Goal: Task Accomplishment & Management: Use online tool/utility

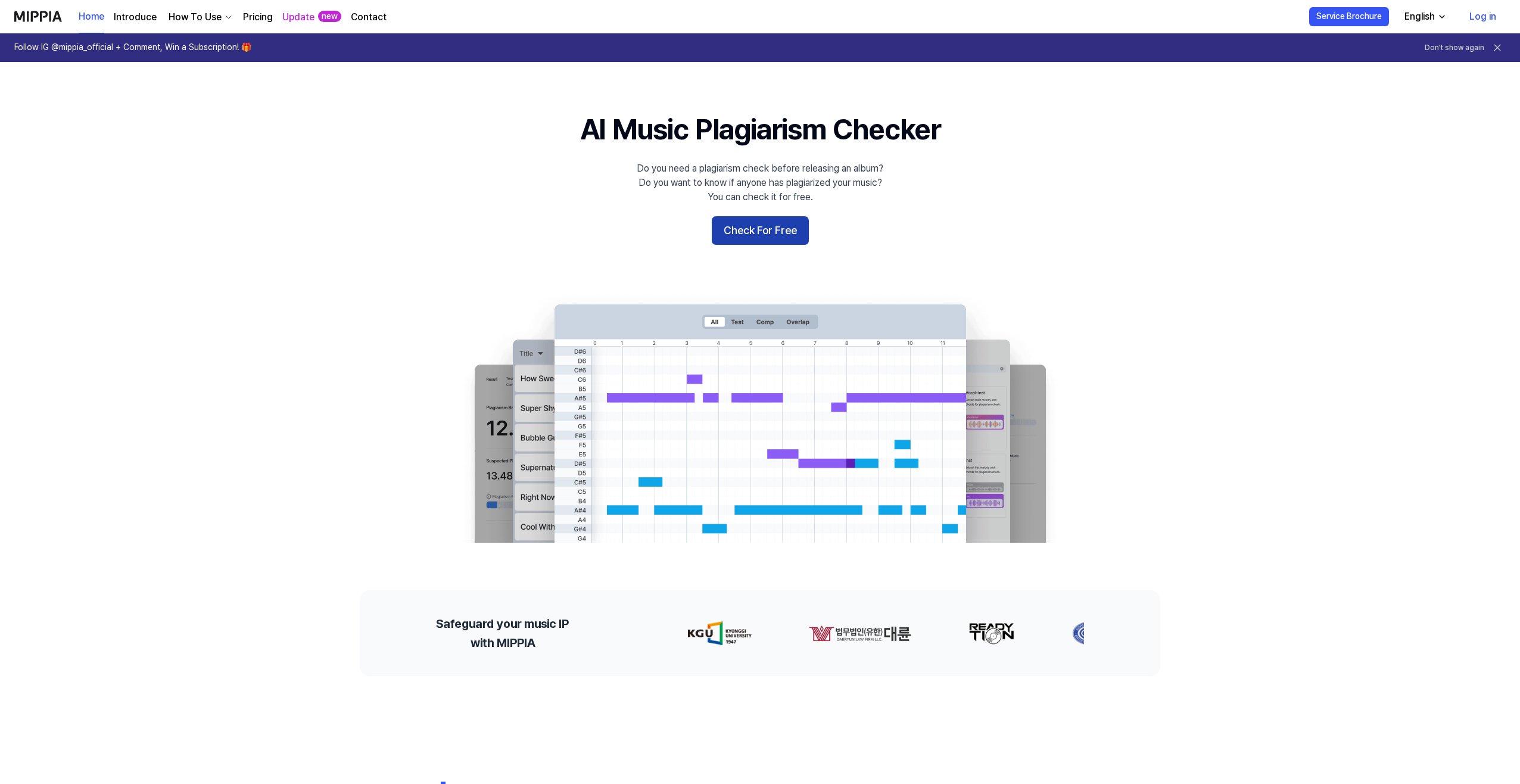
click at [780, 232] on button "Check For Free" at bounding box center [760, 230] width 97 height 29
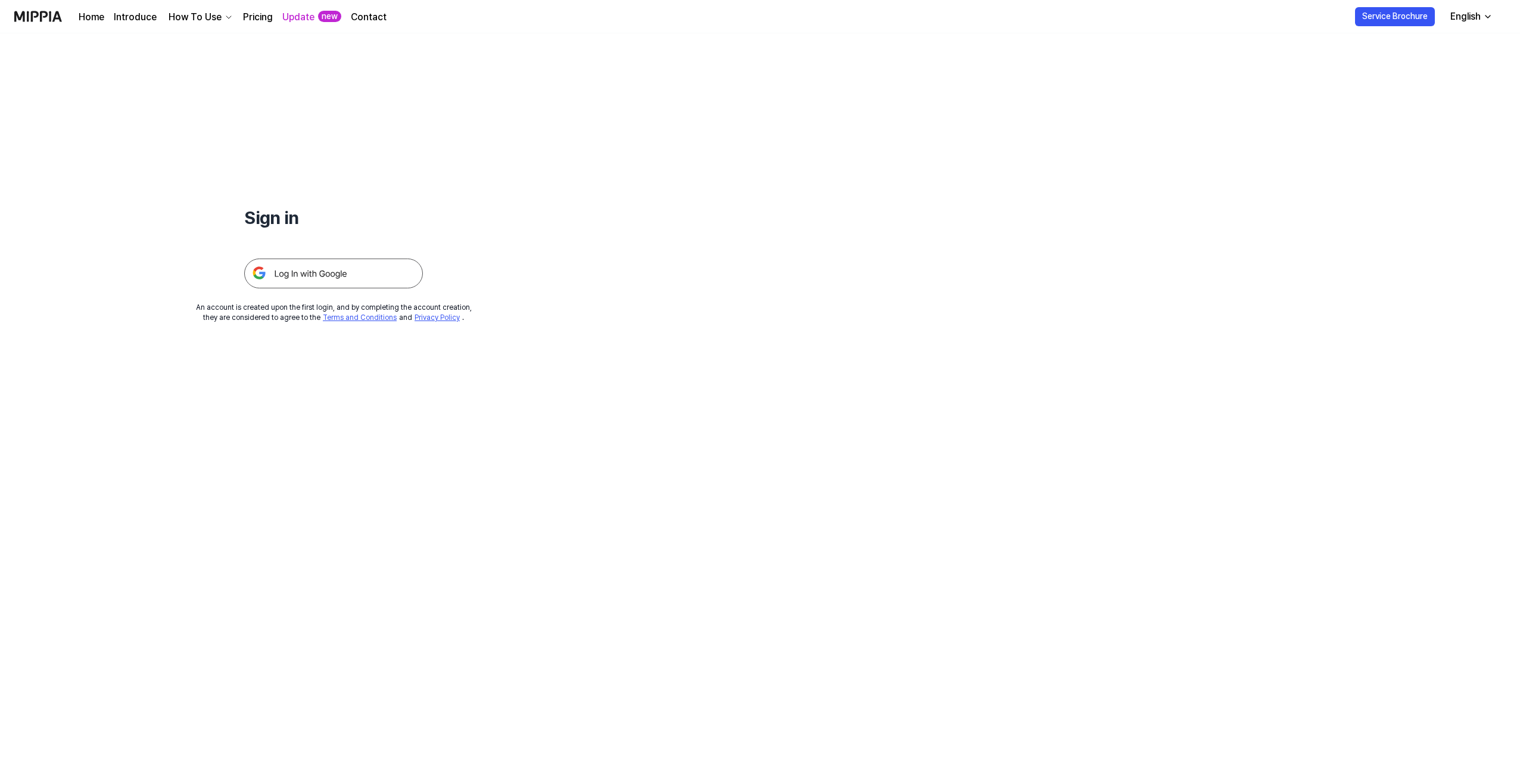
click at [348, 282] on img at bounding box center [333, 273] width 179 height 30
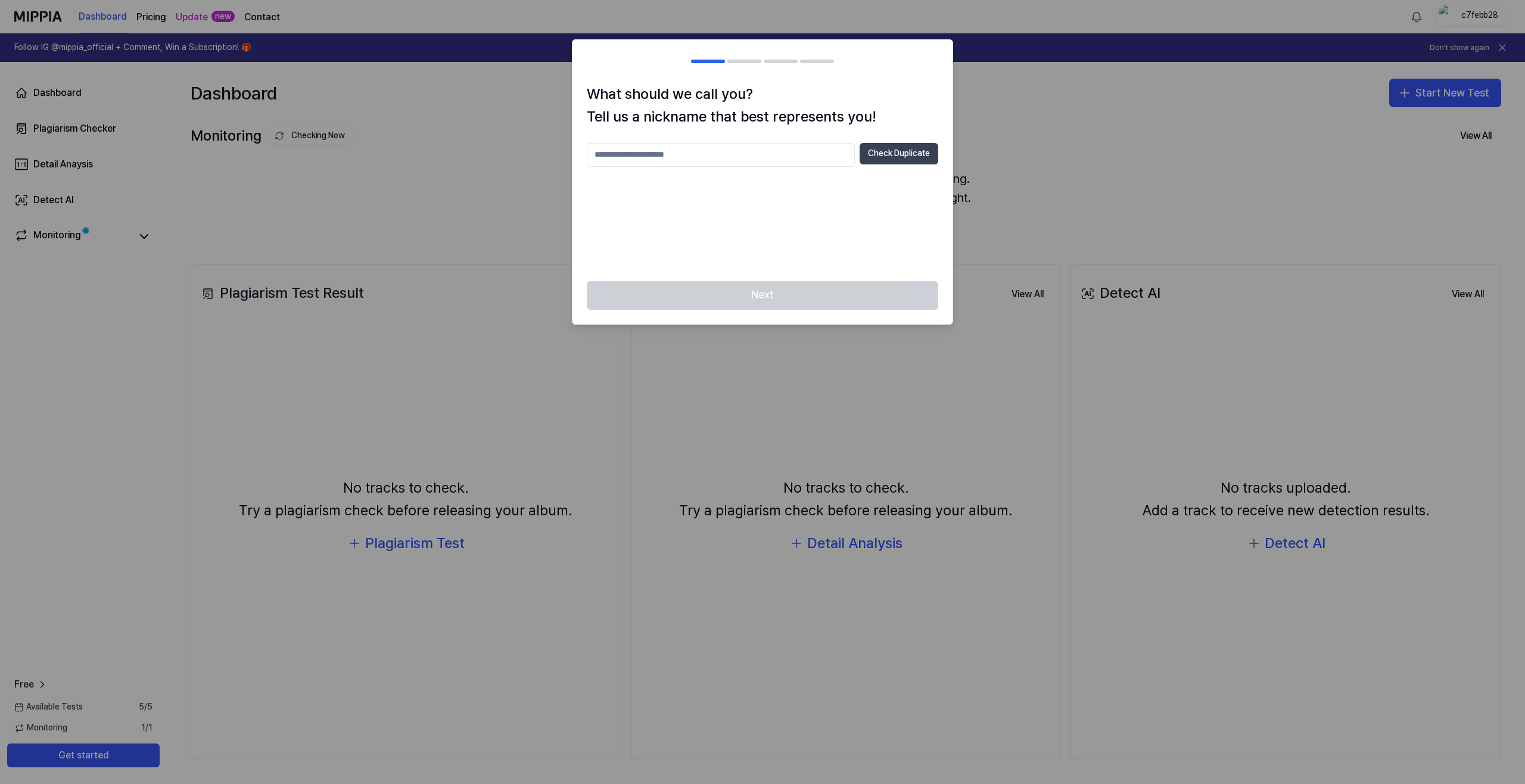
click at [887, 157] on button "Check Duplicate" at bounding box center [898, 153] width 78 height 21
click at [797, 162] on input "text" at bounding box center [720, 154] width 268 height 24
type input "*"
type input "**********"
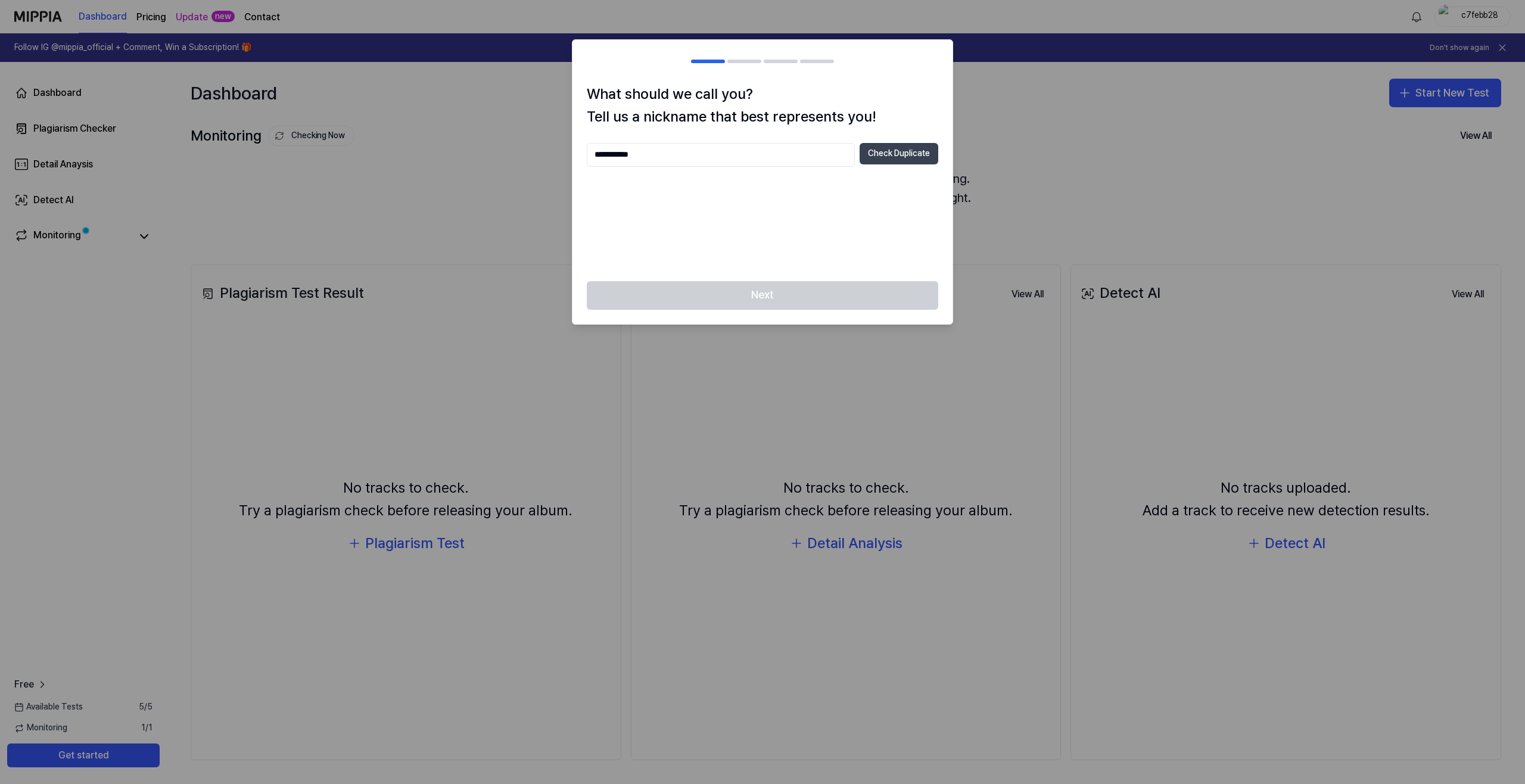
click at [923, 153] on button "Check Duplicate" at bounding box center [898, 153] width 78 height 21
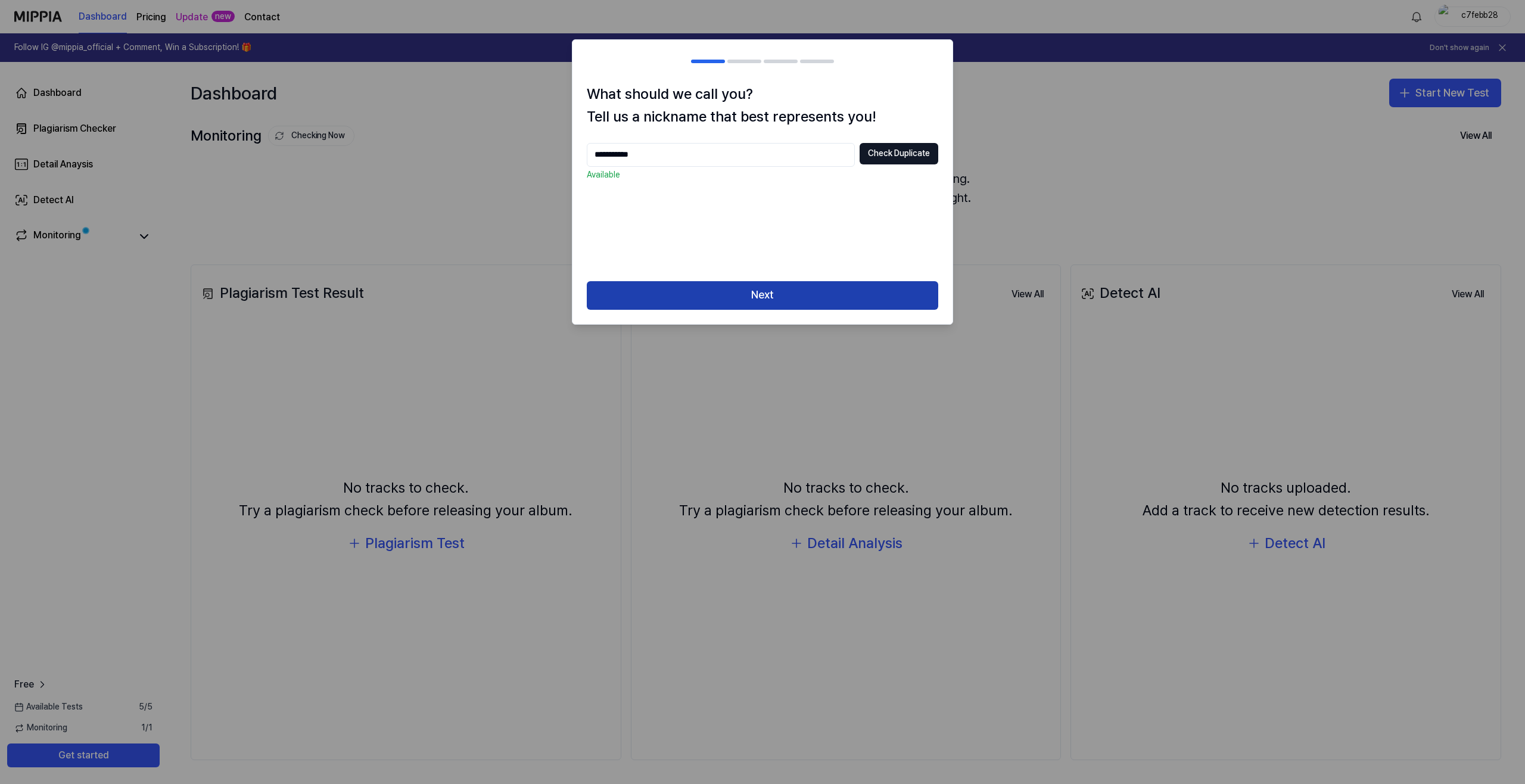
click at [752, 286] on button "Next" at bounding box center [762, 295] width 351 height 29
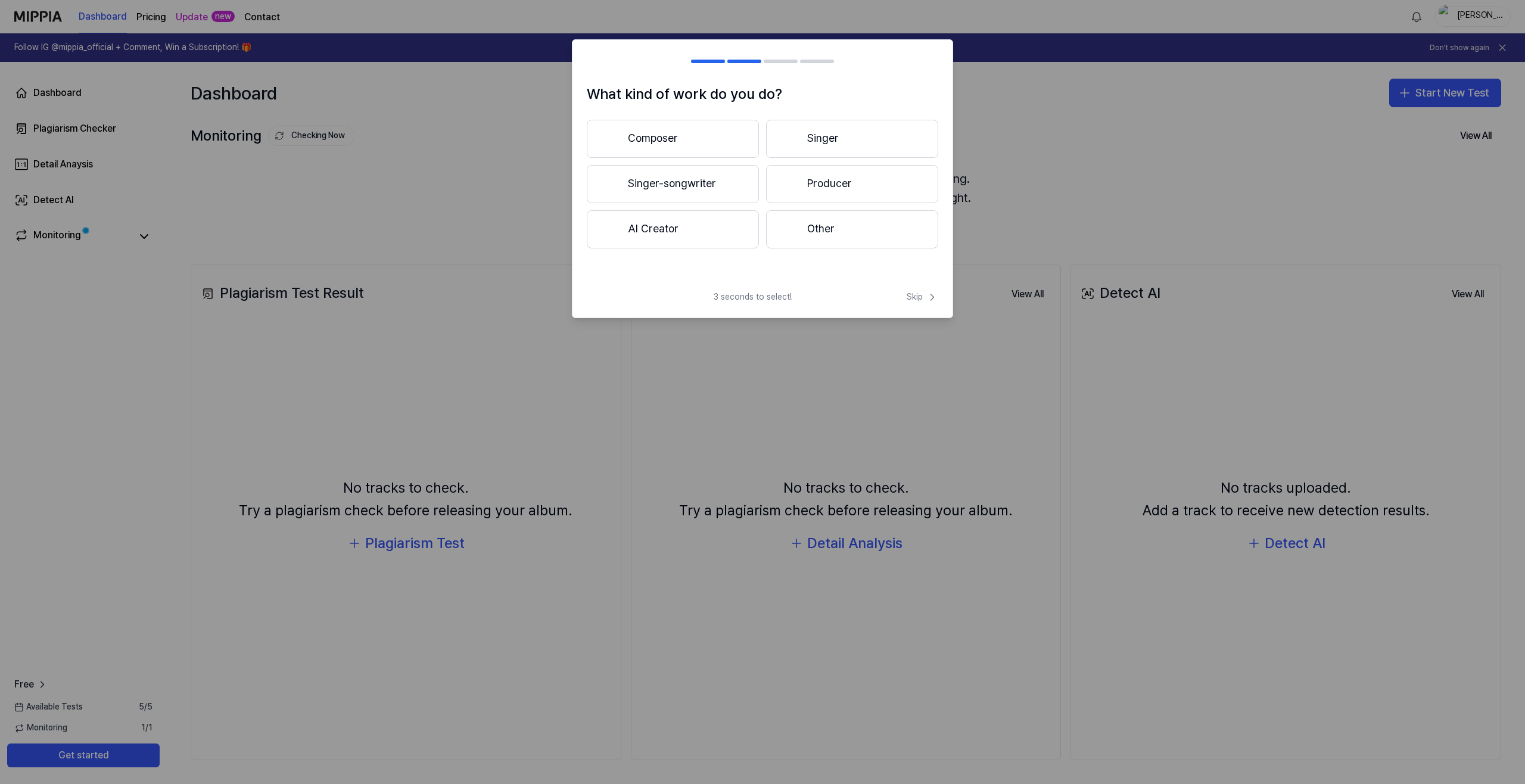
click at [695, 137] on button "Composer" at bounding box center [672, 138] width 172 height 38
click at [820, 126] on button "Singer" at bounding box center [852, 138] width 172 height 38
click at [696, 196] on button "Less than 3 years" at bounding box center [672, 185] width 172 height 40
click at [713, 136] on button "Pop" at bounding box center [671, 138] width 171 height 38
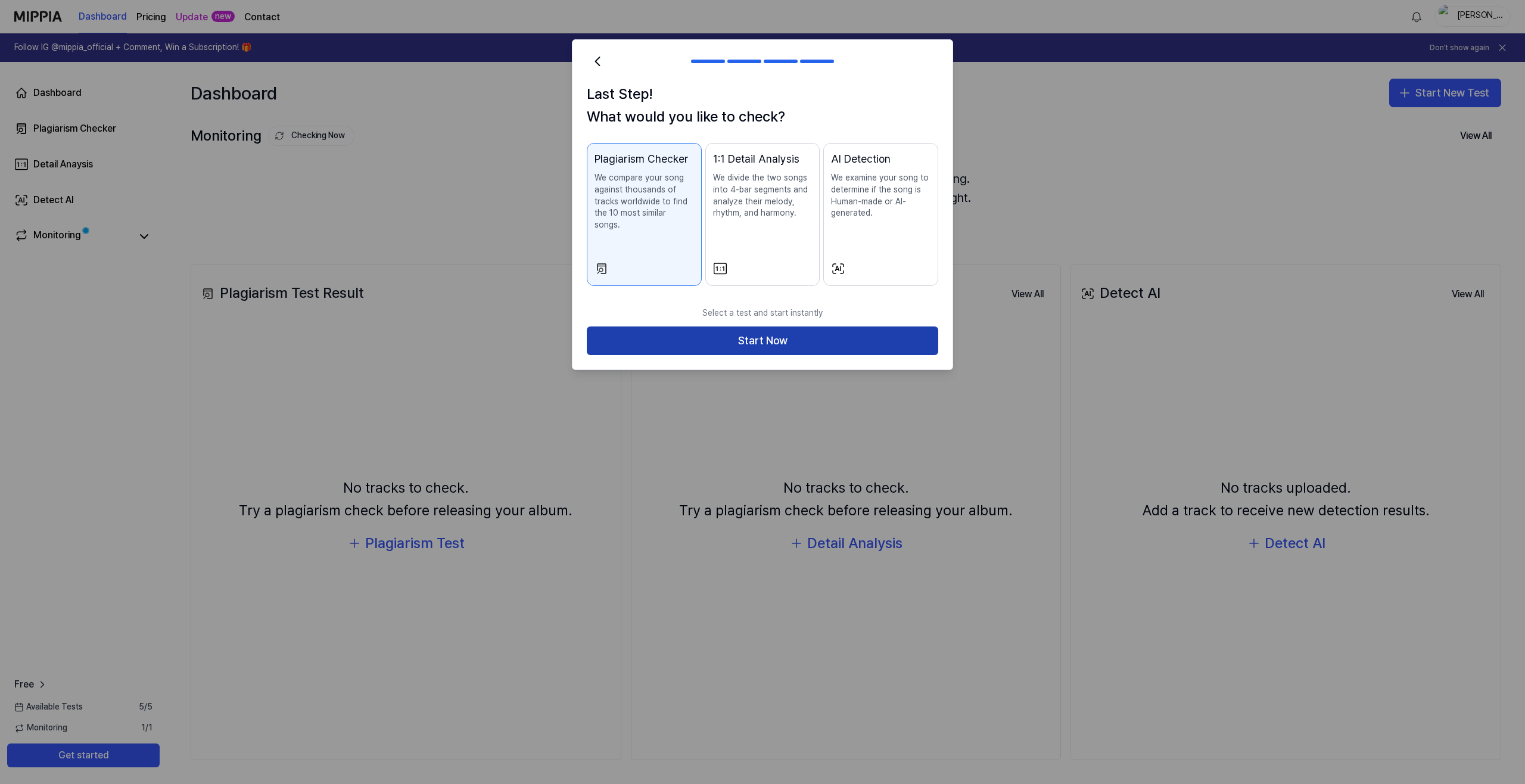
click at [717, 329] on button "Start Now" at bounding box center [762, 340] width 351 height 29
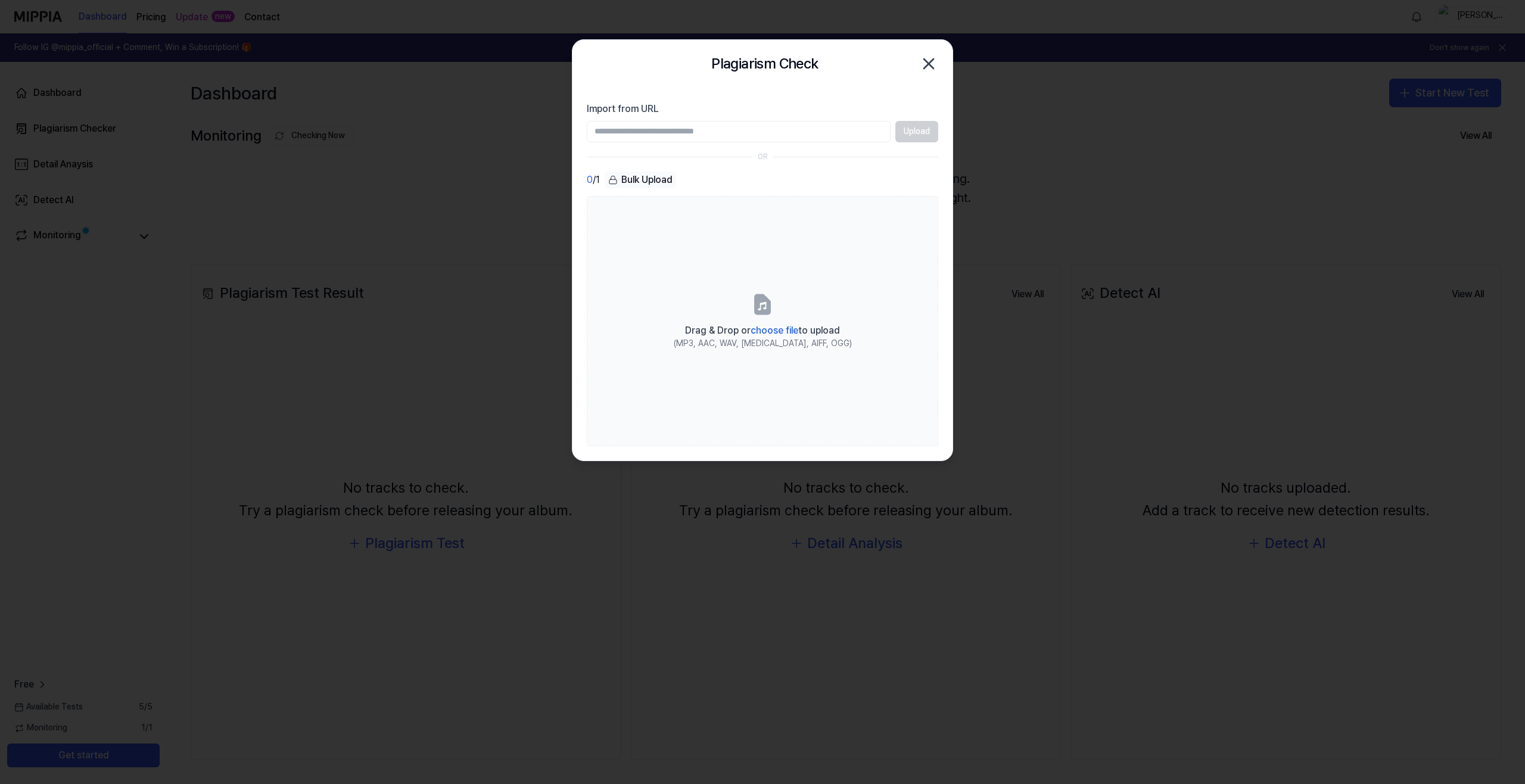
click at [813, 142] on input "Import from URL" at bounding box center [738, 132] width 304 height 21
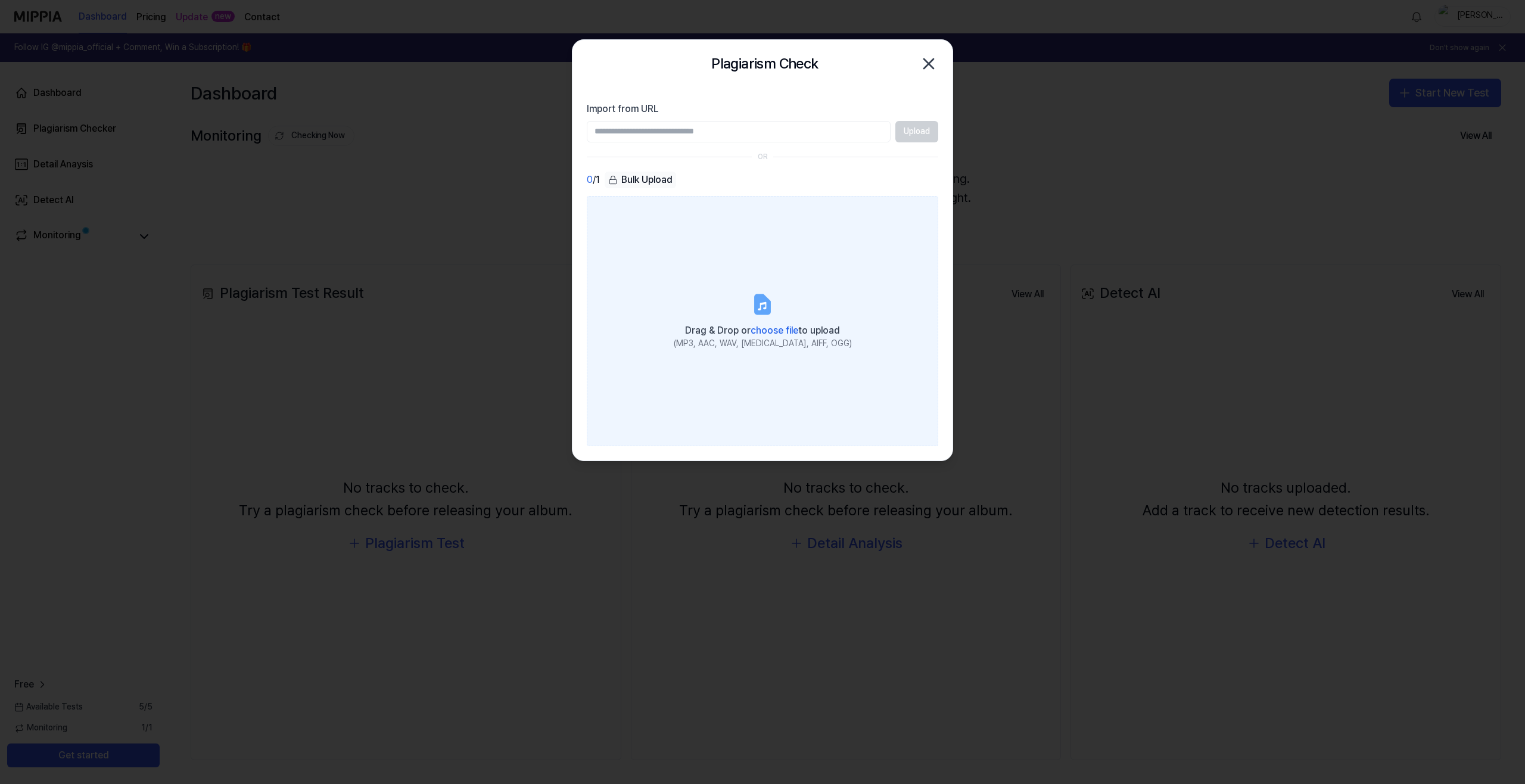
click at [741, 280] on label "Drag & Drop or choose file to upload (MP3, AAC, WAV, [MEDICAL_DATA], AIFF, OGG)" at bounding box center [762, 321] width 351 height 250
click at [0, 0] on input "Drag & Drop or choose file to upload (MP3, AAC, WAV, [MEDICAL_DATA], AIFF, OGG)" at bounding box center [0, 0] width 0 height 0
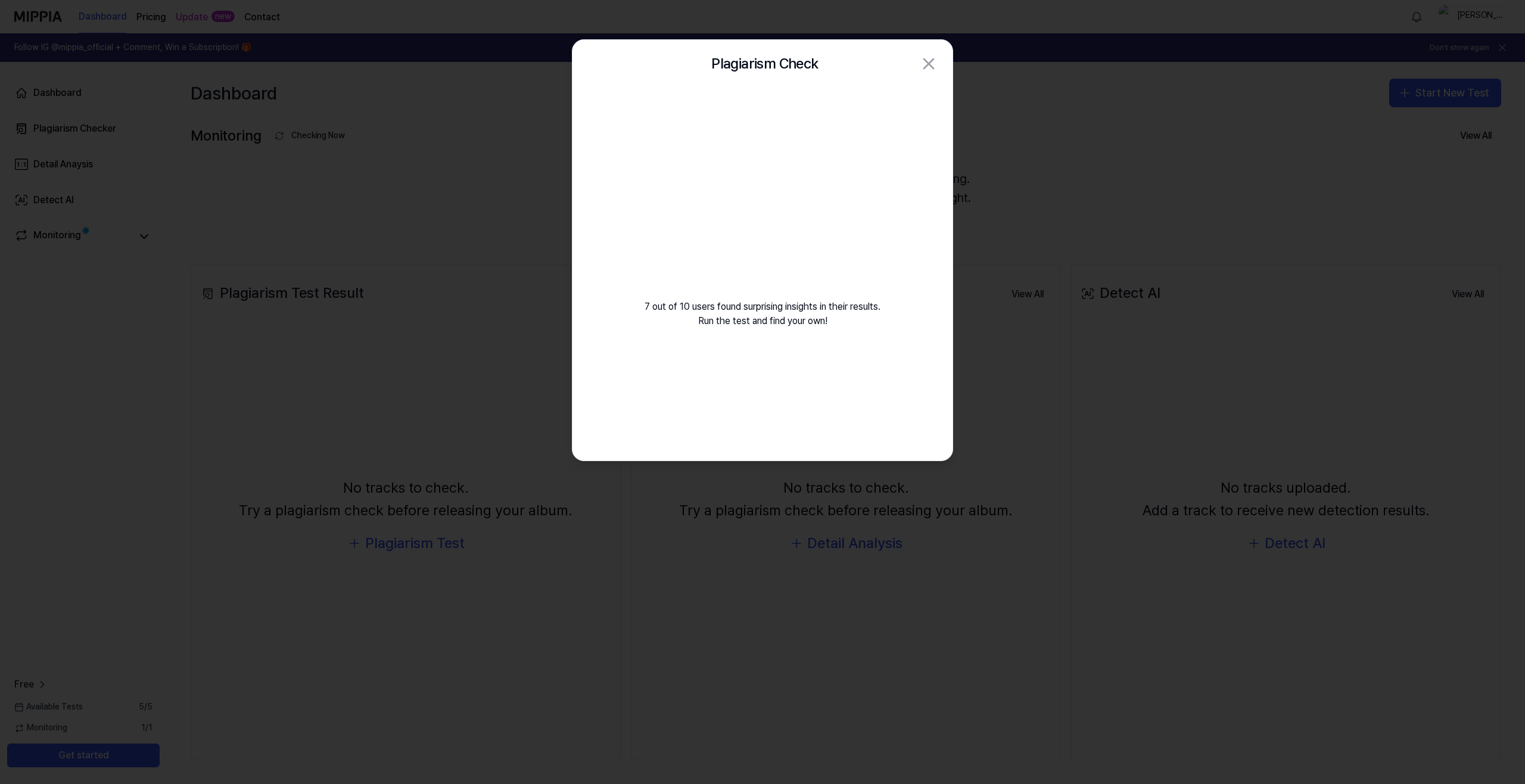
click at [778, 315] on div "7 out of 10 users found surprising insights in their results. Run the test and …" at bounding box center [762, 222] width 380 height 269
click at [760, 232] on video at bounding box center [762, 202] width 172 height 171
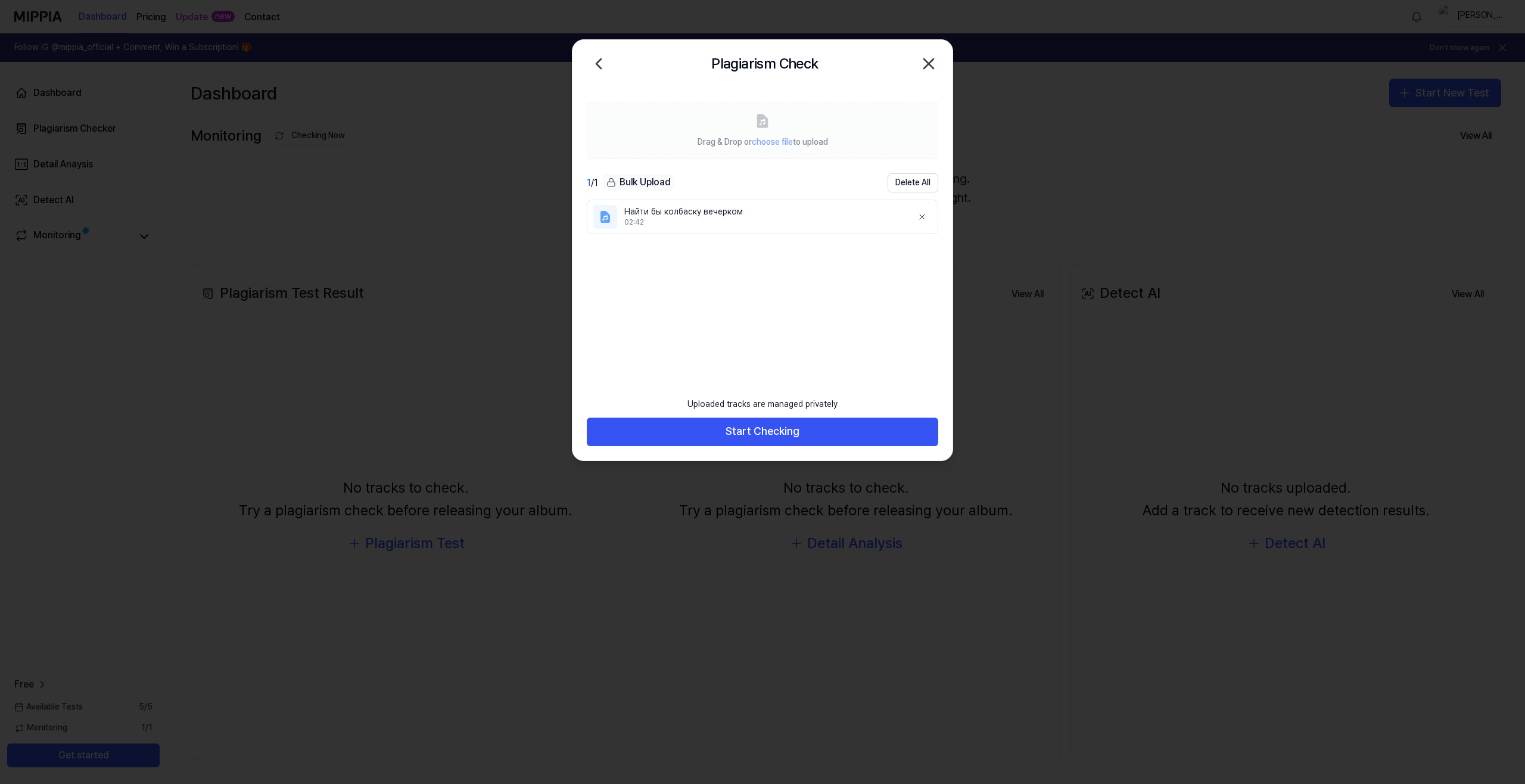
click at [728, 68] on h2 "Plagiarism Check" at bounding box center [764, 63] width 106 height 22
click at [752, 435] on button "Start Checking" at bounding box center [762, 431] width 351 height 29
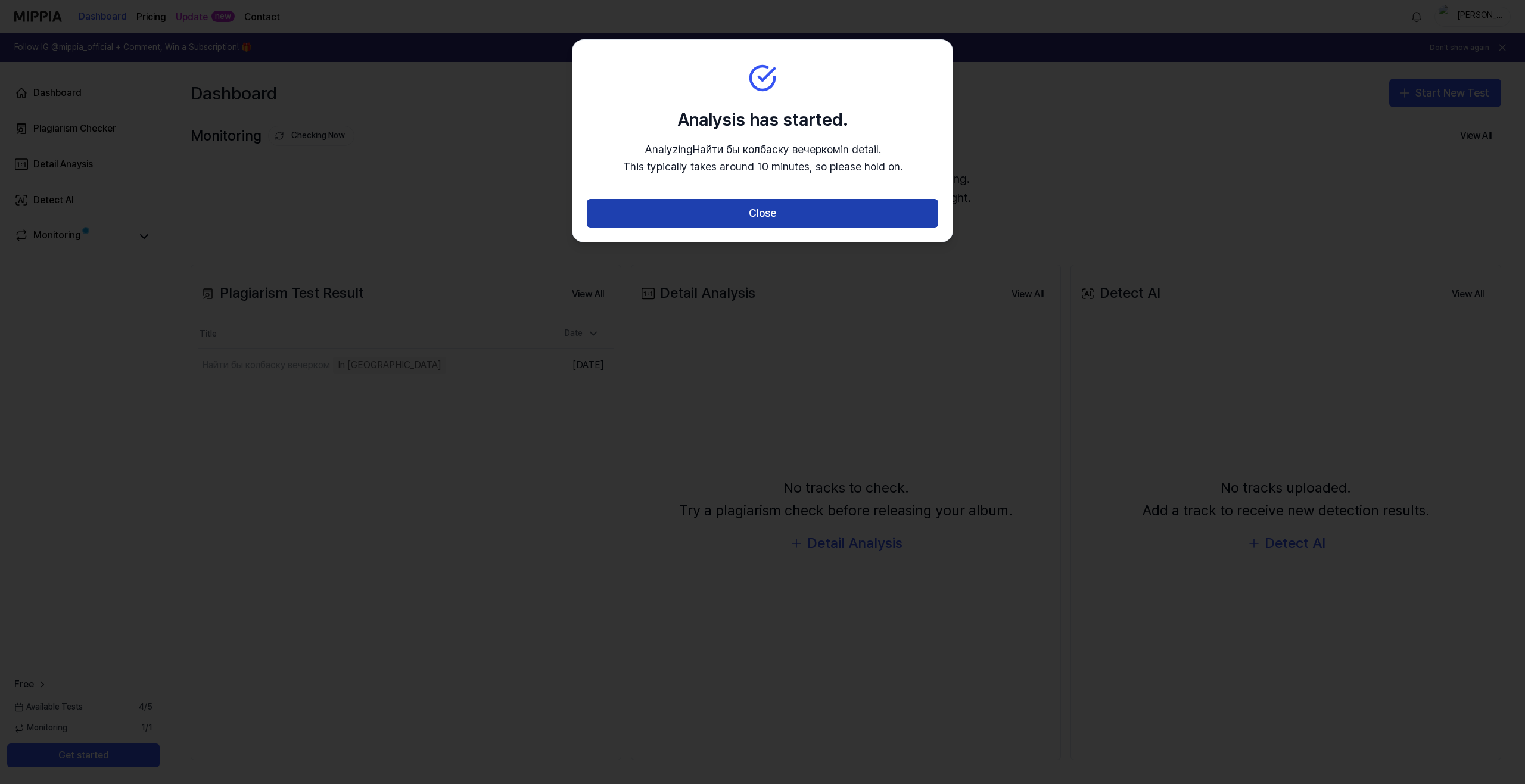
click at [730, 214] on button "Close" at bounding box center [762, 213] width 351 height 29
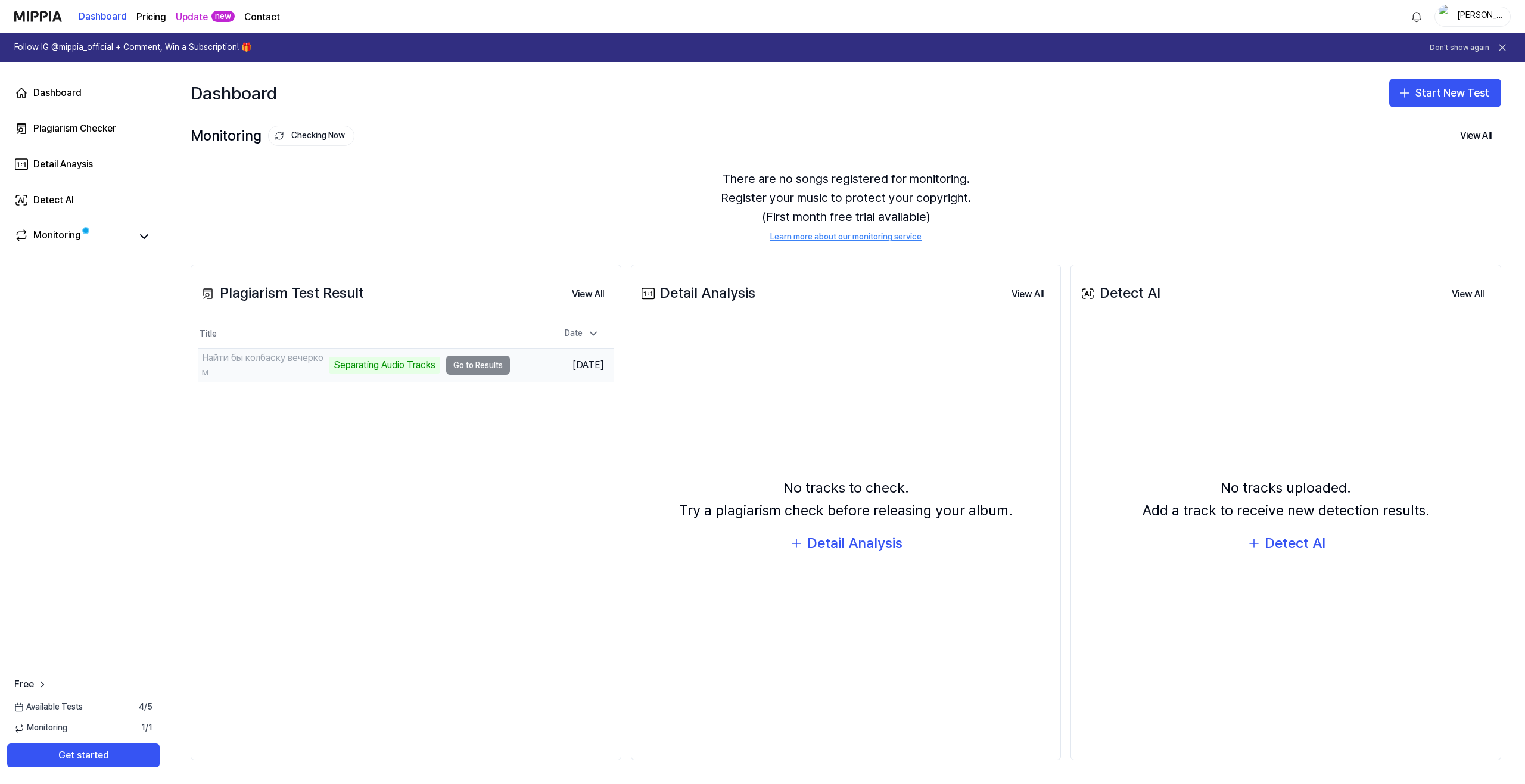
click at [482, 364] on td "Найти бы колбаску вечерком Separating Audio Tracks Go to Results" at bounding box center [355, 365] width 312 height 33
click at [417, 365] on div "Analyze Song Structure" at bounding box center [385, 365] width 108 height 16
click at [145, 240] on icon at bounding box center [144, 236] width 14 height 14
click at [1311, 538] on div "Detect AI" at bounding box center [1295, 542] width 61 height 22
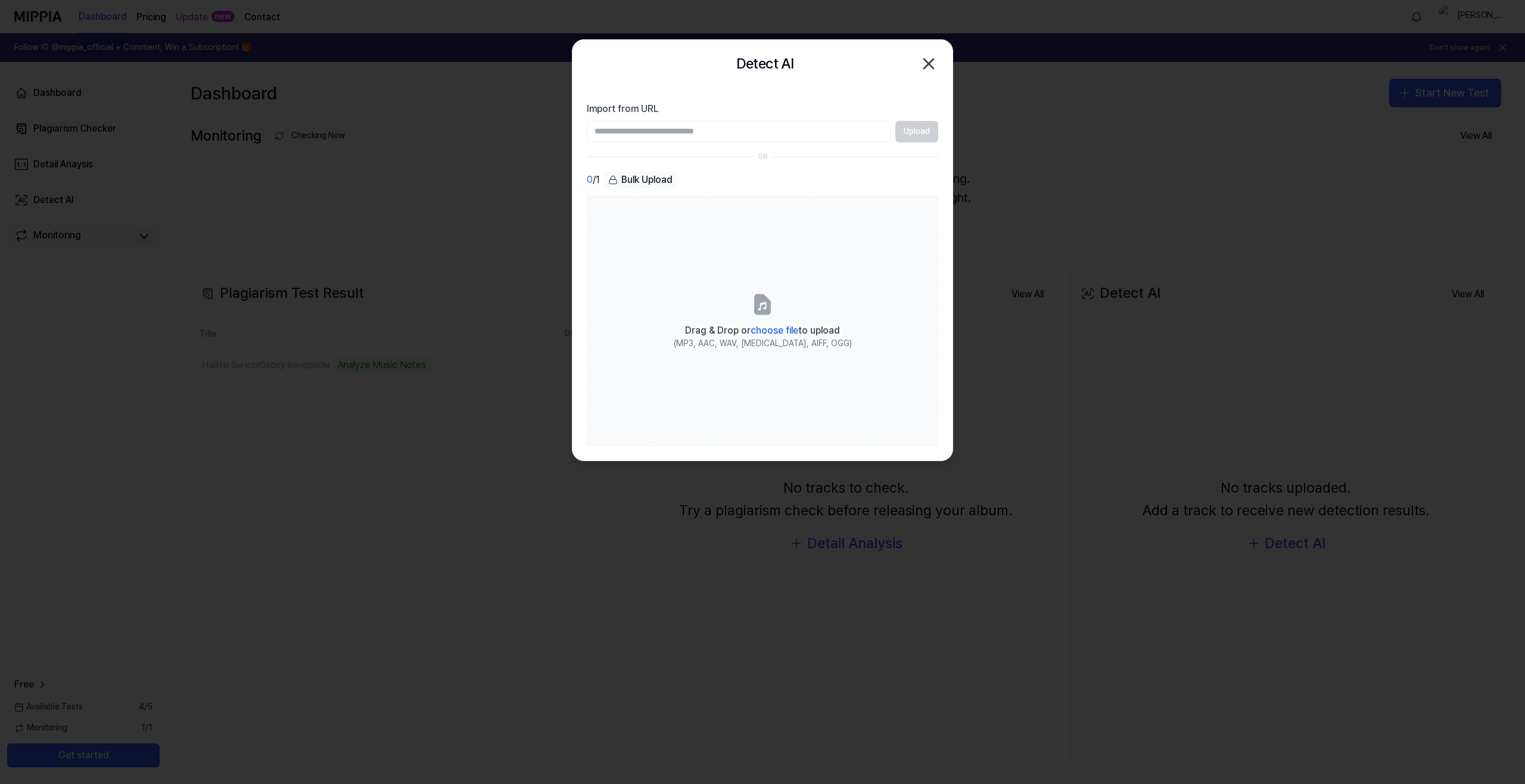
click at [929, 63] on icon "button" at bounding box center [929, 64] width 10 height 10
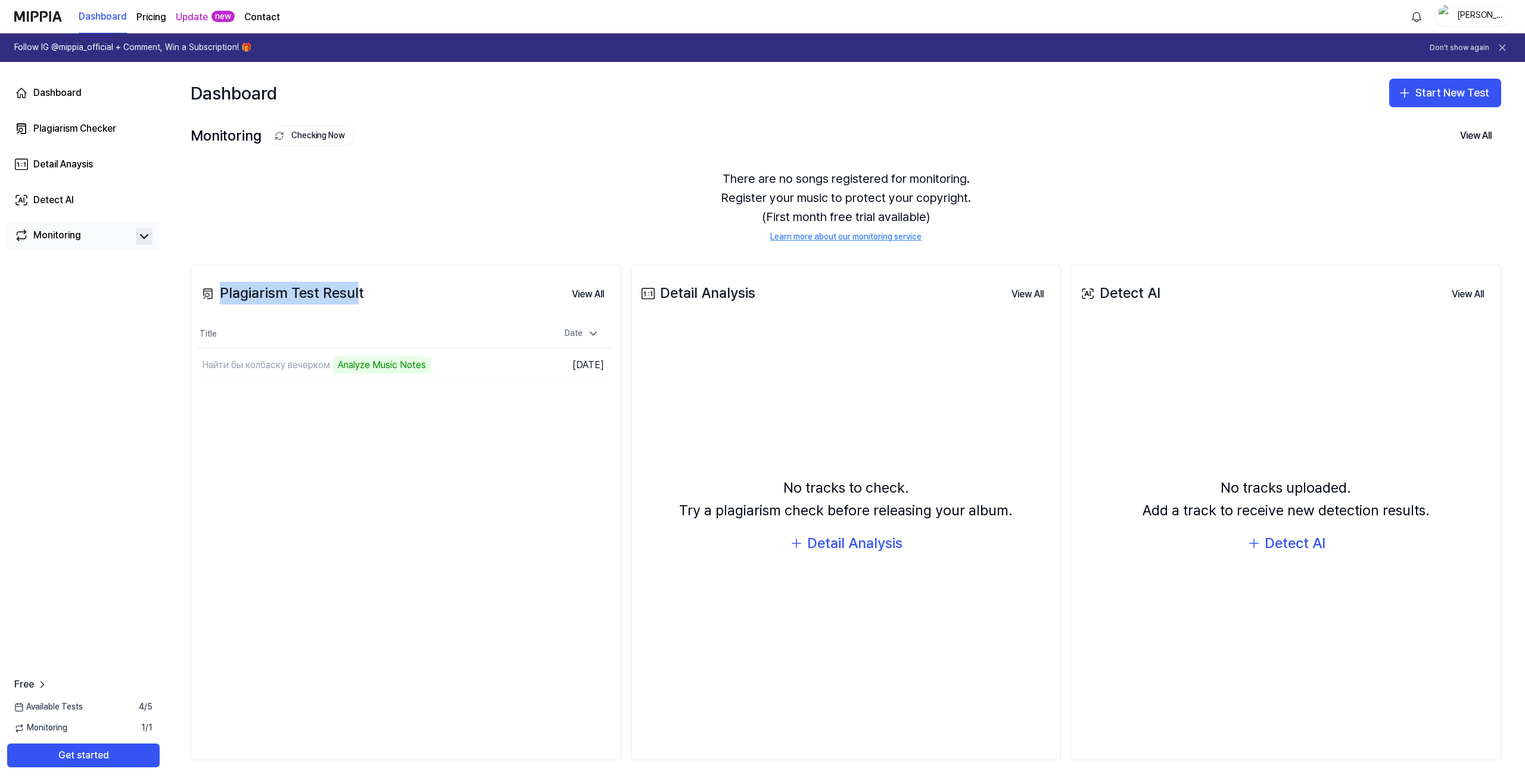
drag, startPoint x: 358, startPoint y: 289, endPoint x: 213, endPoint y: 286, distance: 145.0
click at [213, 286] on div "Plagiarism Test Result" at bounding box center [281, 293] width 166 height 22
click at [458, 293] on div "Plagiarism Test Result View All" at bounding box center [406, 293] width 415 height 33
drag, startPoint x: 658, startPoint y: 289, endPoint x: 763, endPoint y: 292, distance: 105.0
click at [763, 292] on div "Detail Analysis View All" at bounding box center [845, 293] width 415 height 33
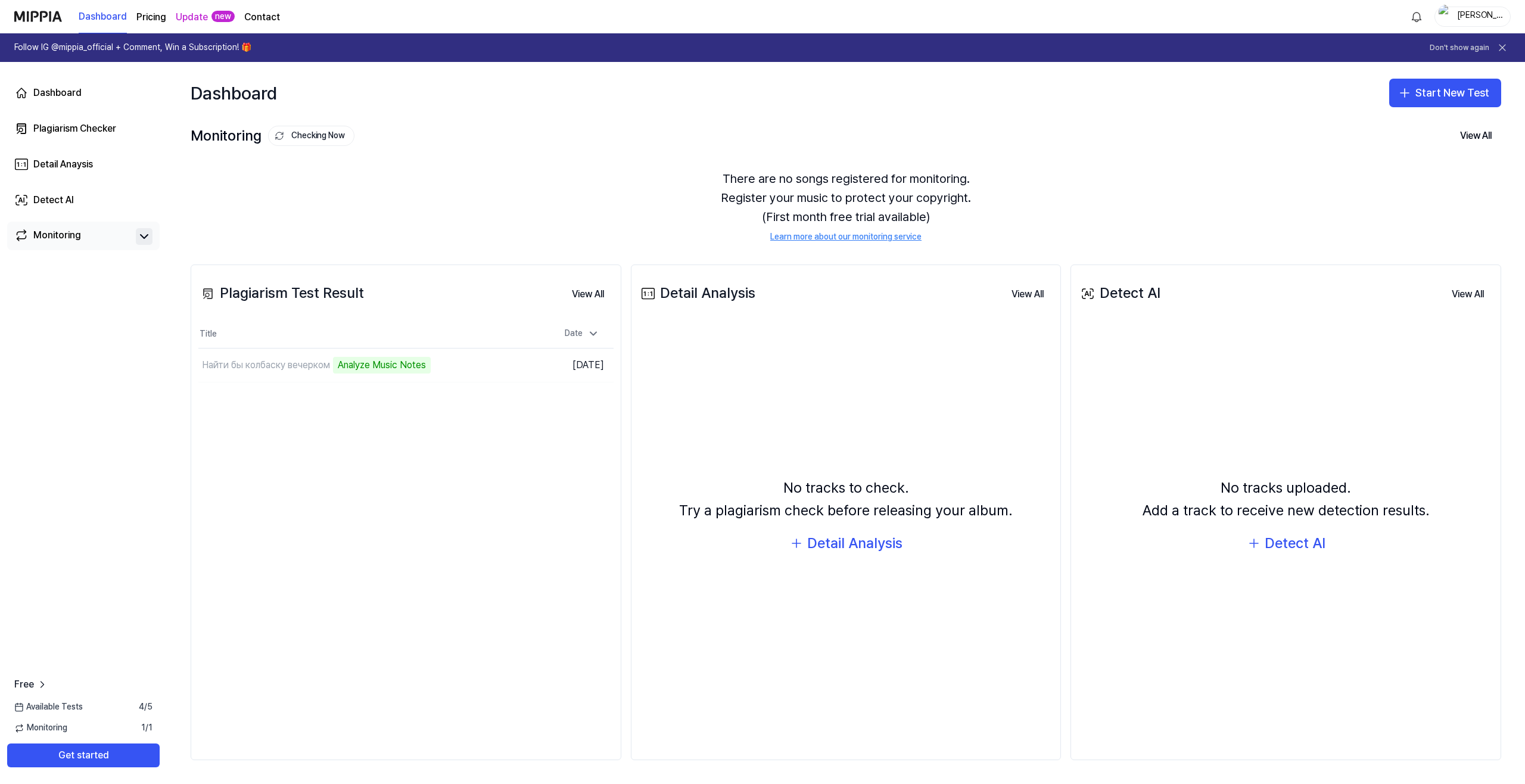
click at [868, 383] on div "No tracks to check. Try a plagiarism check before releasing your album. Detail …" at bounding box center [845, 515] width 415 height 373
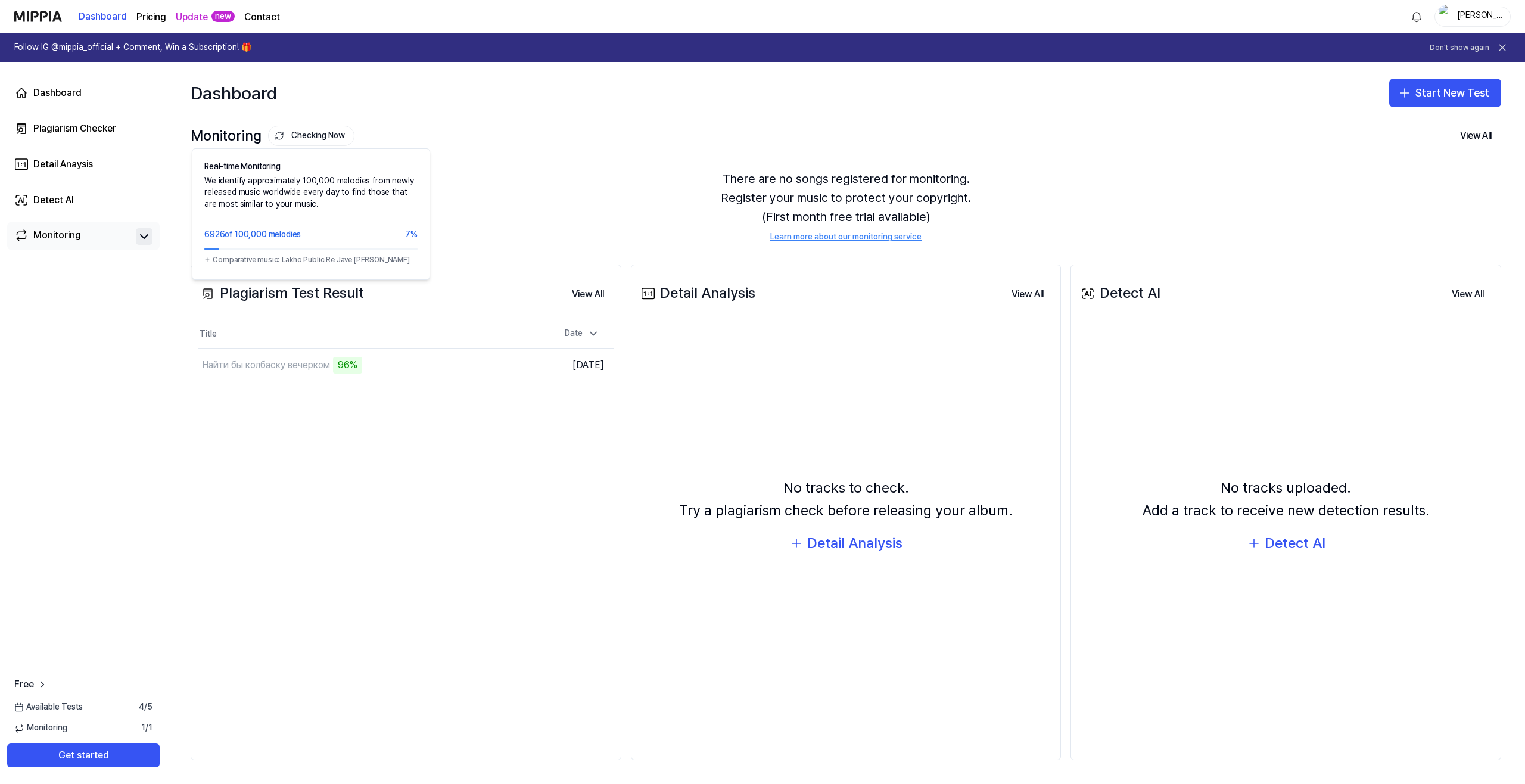
click at [280, 140] on icon at bounding box center [280, 135] width 12 height 12
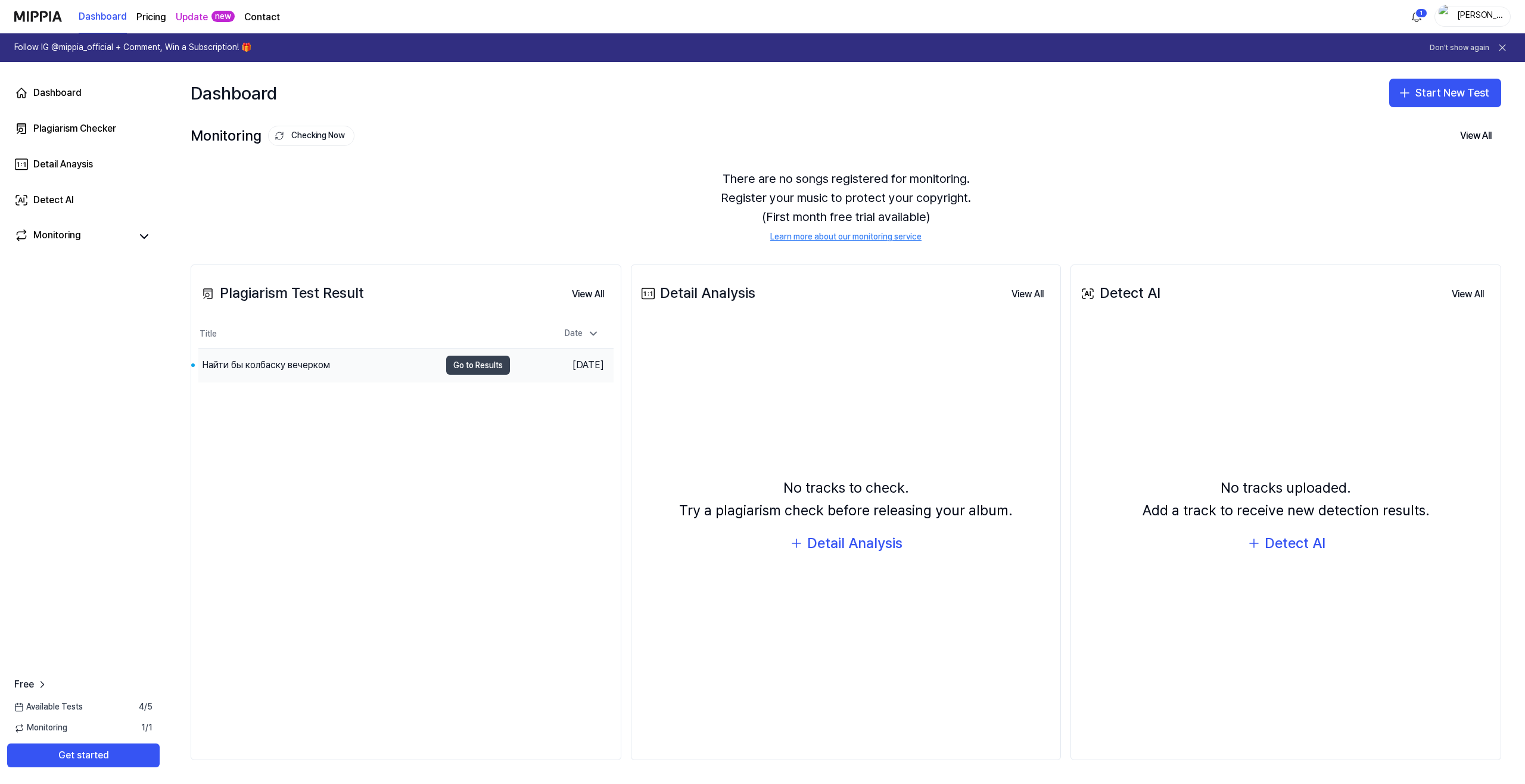
click at [465, 366] on button "Go to Results" at bounding box center [478, 364] width 64 height 19
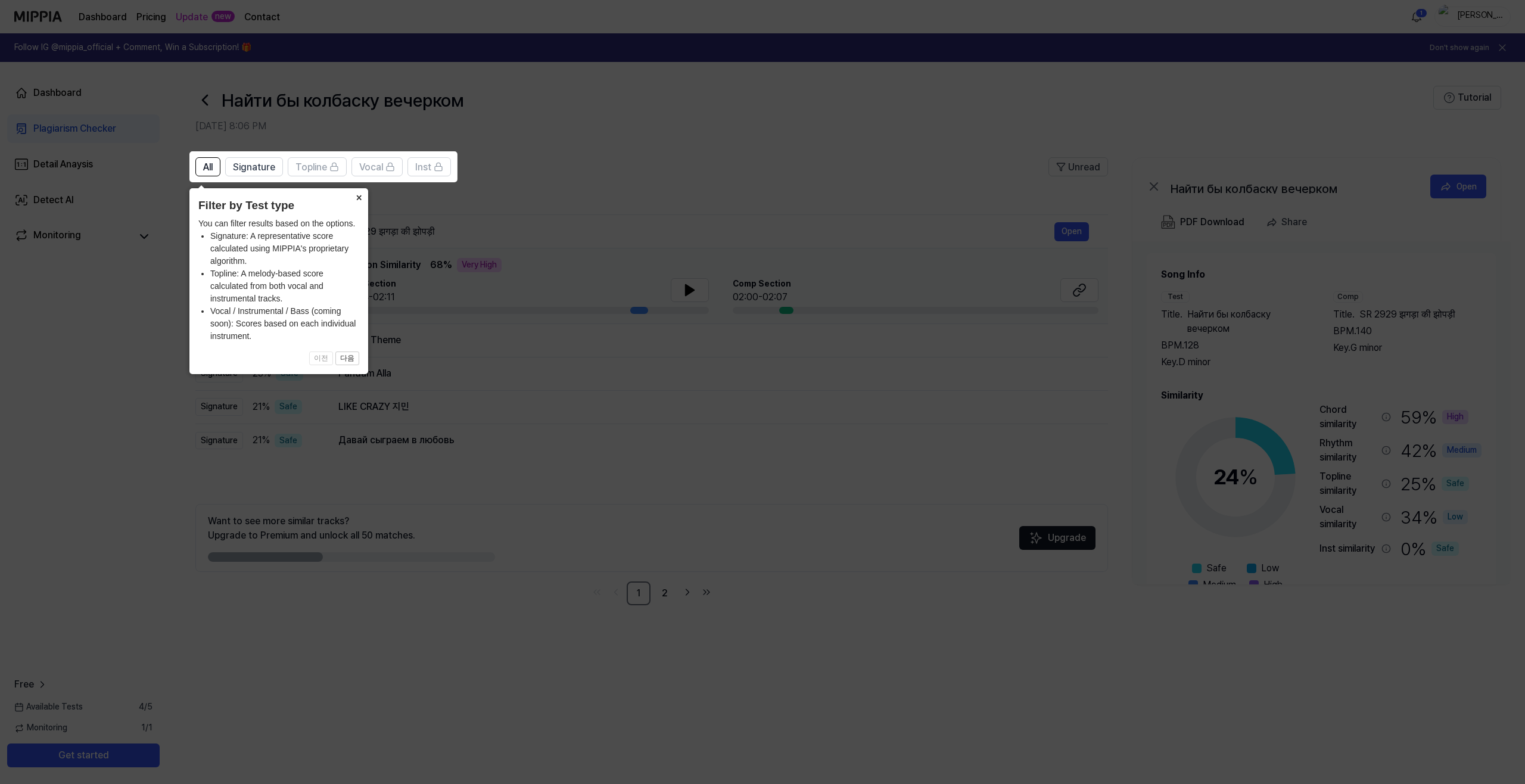
click at [355, 194] on button "×" at bounding box center [358, 196] width 19 height 16
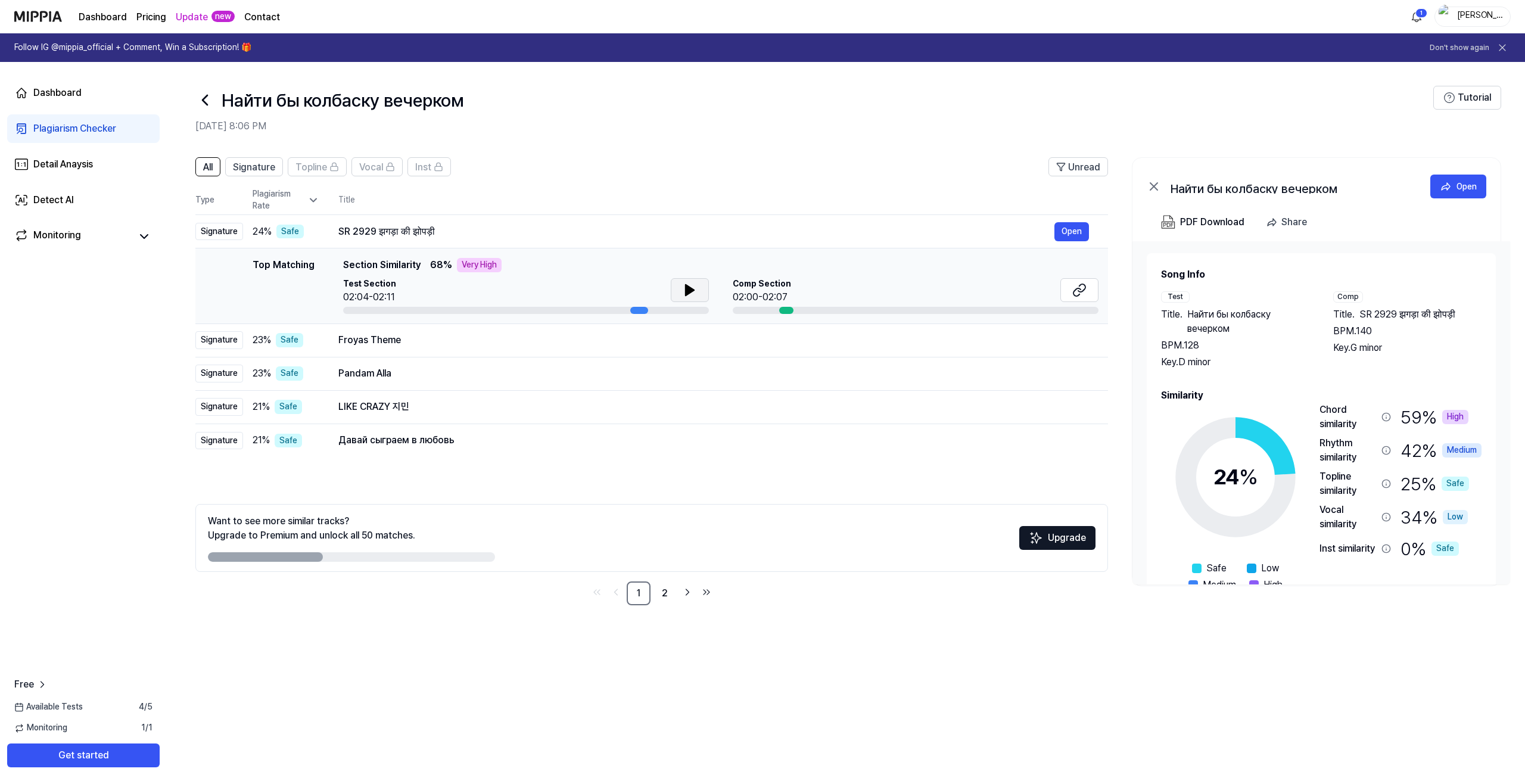
click at [703, 294] on button at bounding box center [690, 289] width 38 height 24
click at [784, 307] on div at bounding box center [786, 310] width 14 height 7
click at [688, 291] on icon at bounding box center [690, 289] width 8 height 11
click at [348, 336] on div "Froyas Theme" at bounding box center [696, 340] width 716 height 14
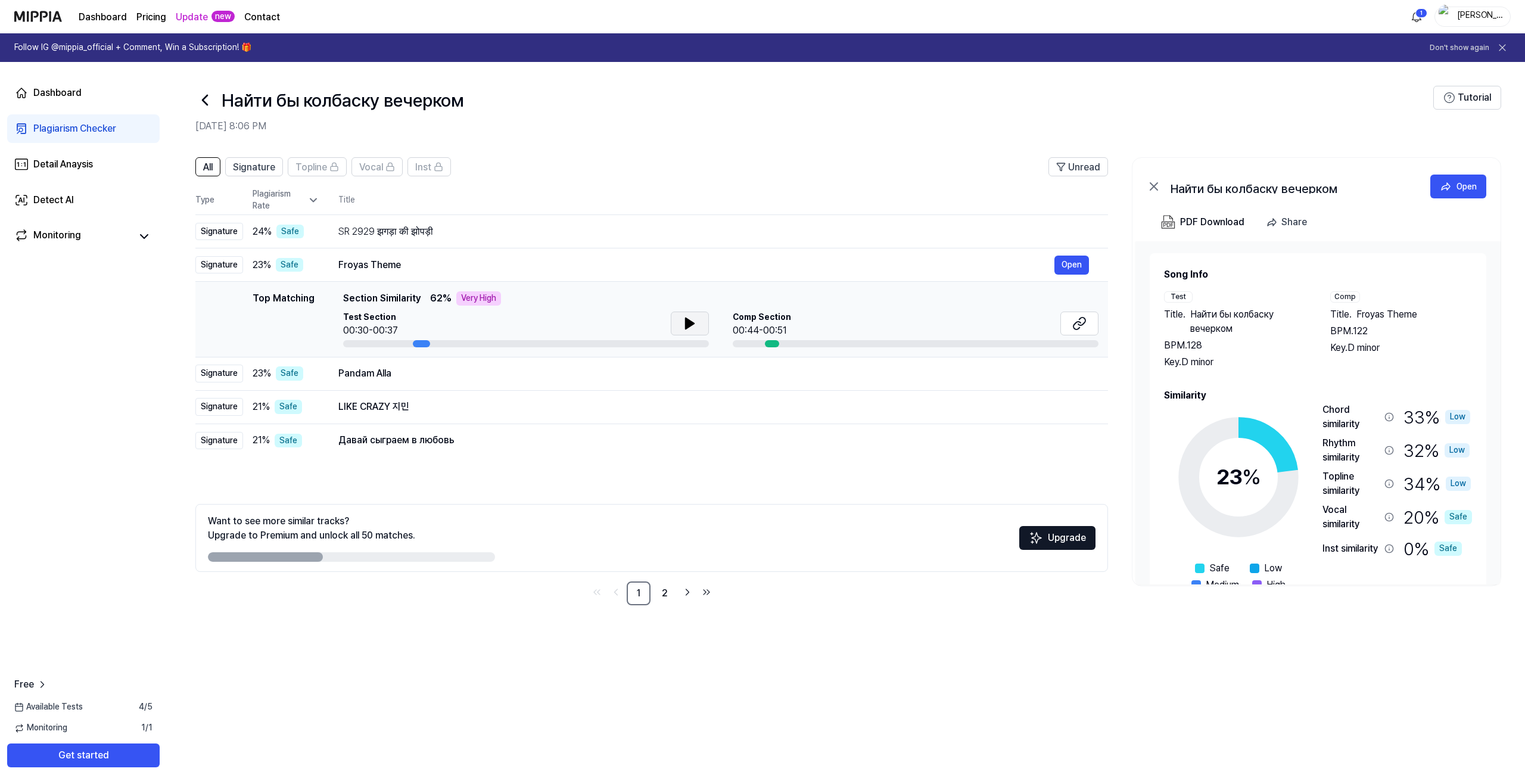
click at [692, 322] on icon at bounding box center [690, 323] width 8 height 11
click at [407, 369] on div "Pandam Alla" at bounding box center [696, 373] width 716 height 14
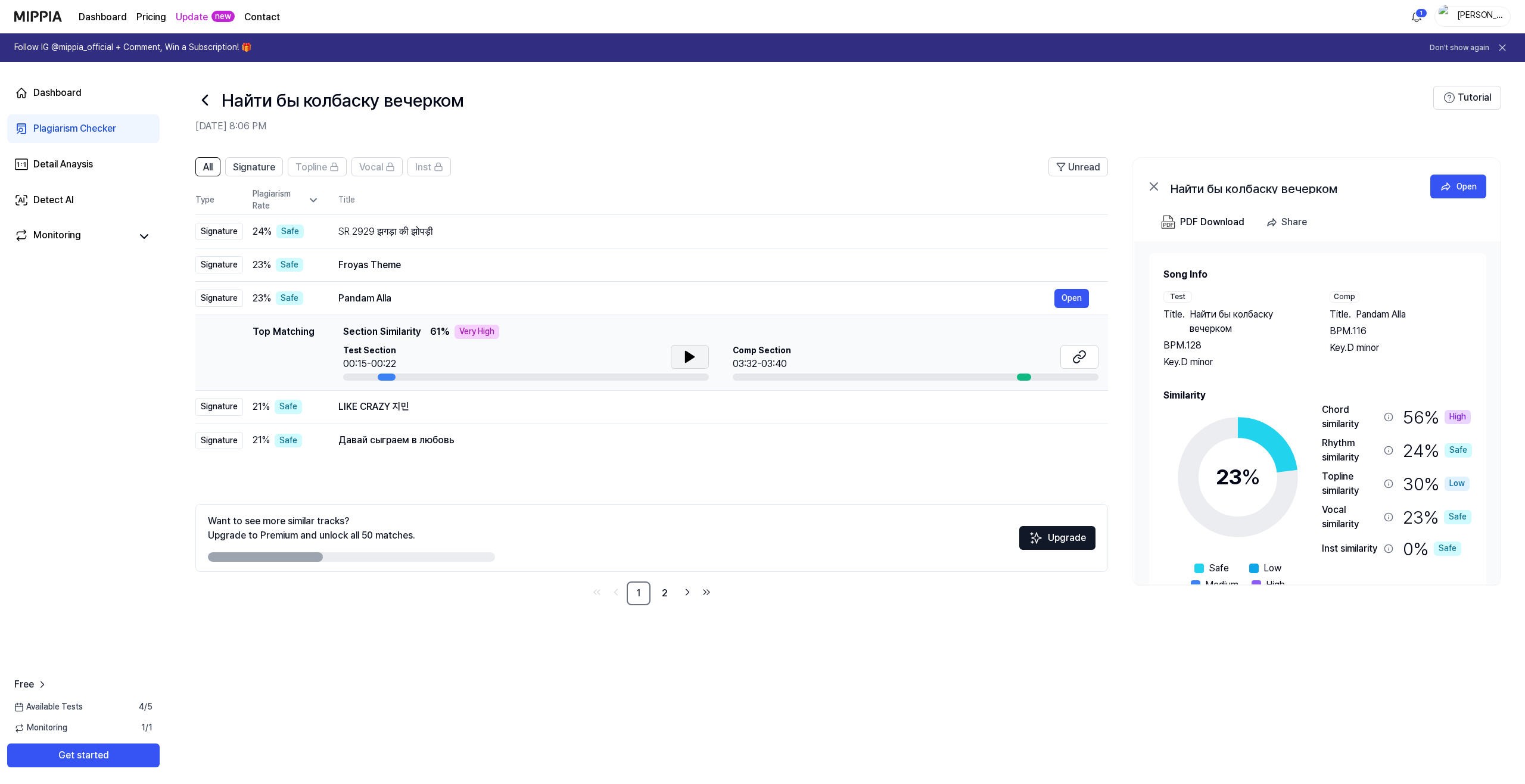
click at [692, 360] on icon at bounding box center [690, 356] width 14 height 14
click at [422, 434] on div "Давай сыграем в любовь" at bounding box center [696, 439] width 716 height 14
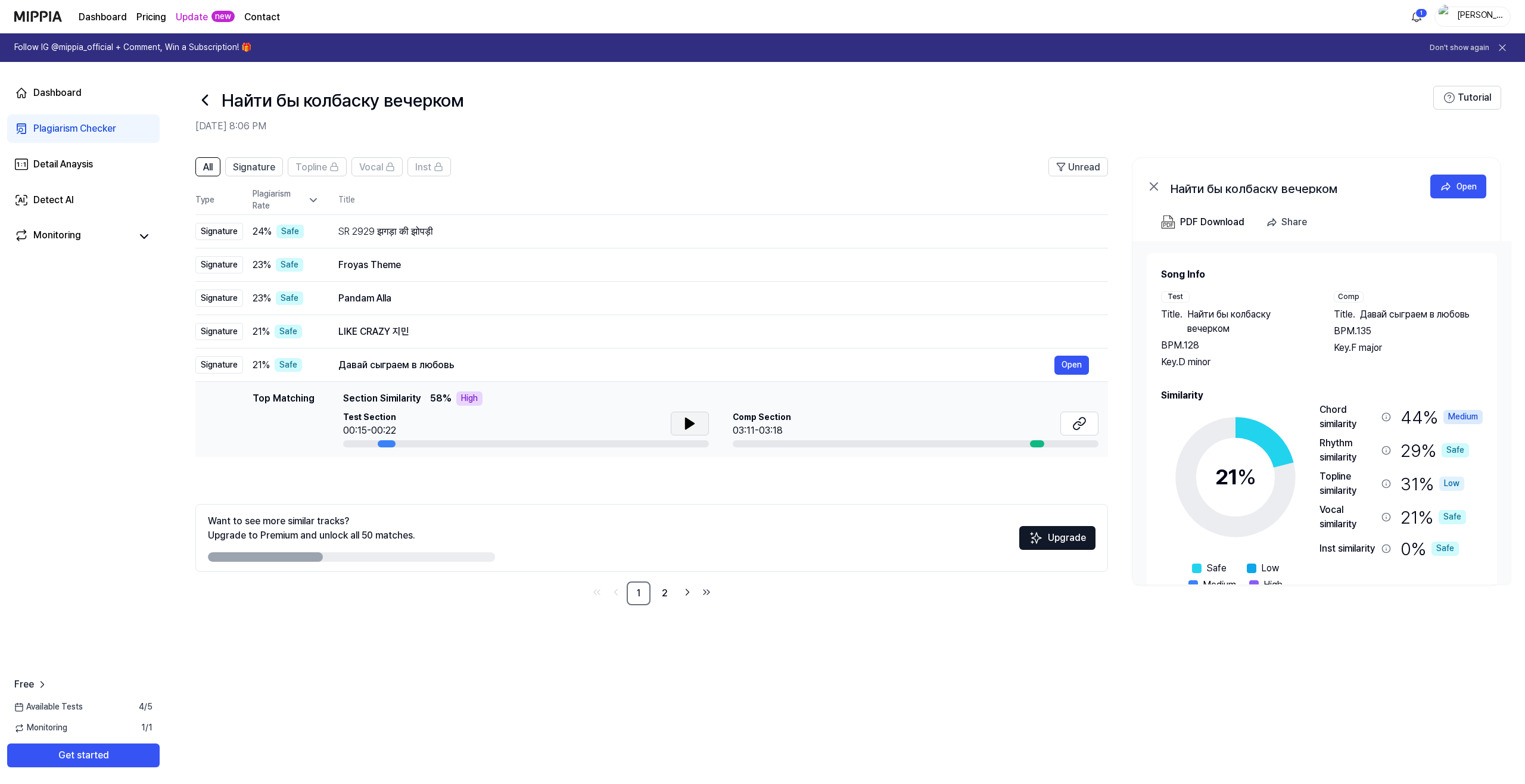
click at [681, 425] on button at bounding box center [690, 423] width 38 height 24
click at [1080, 362] on button "Open" at bounding box center [1071, 364] width 35 height 19
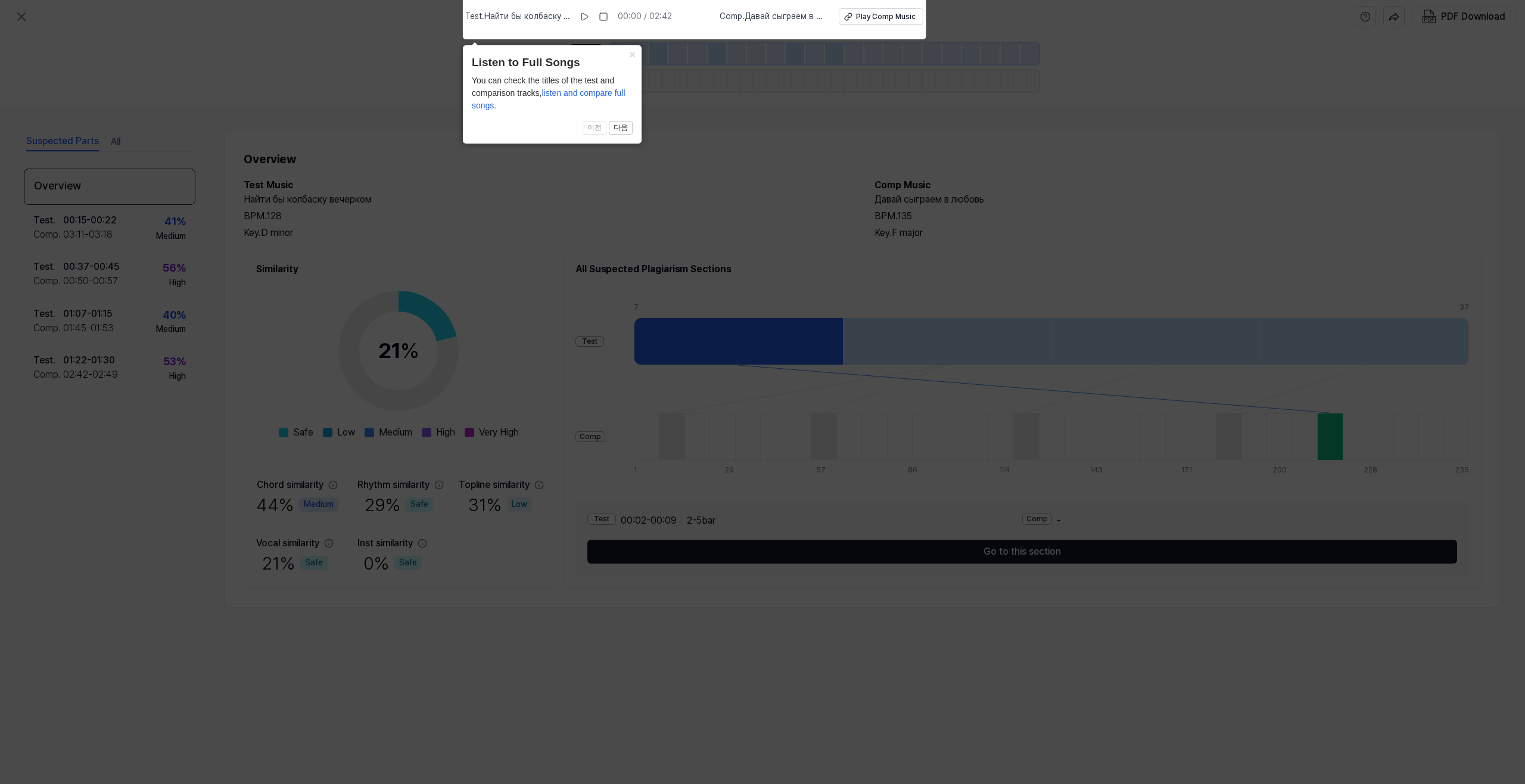
click at [703, 236] on icon at bounding box center [762, 389] width 1525 height 790
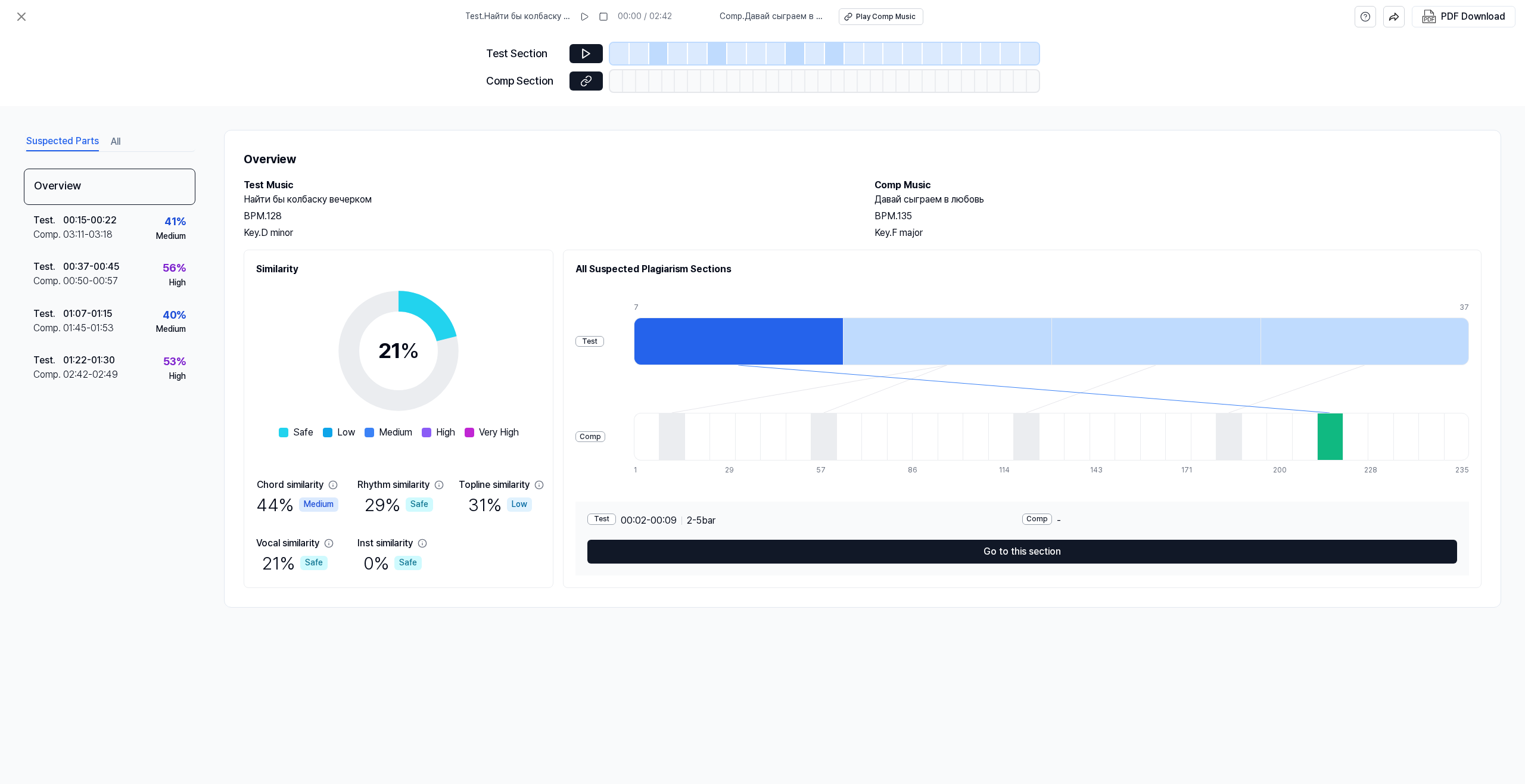
click at [690, 343] on div at bounding box center [738, 341] width 209 height 48
click at [584, 54] on icon at bounding box center [586, 54] width 12 height 12
click at [585, 54] on icon at bounding box center [586, 54] width 12 height 12
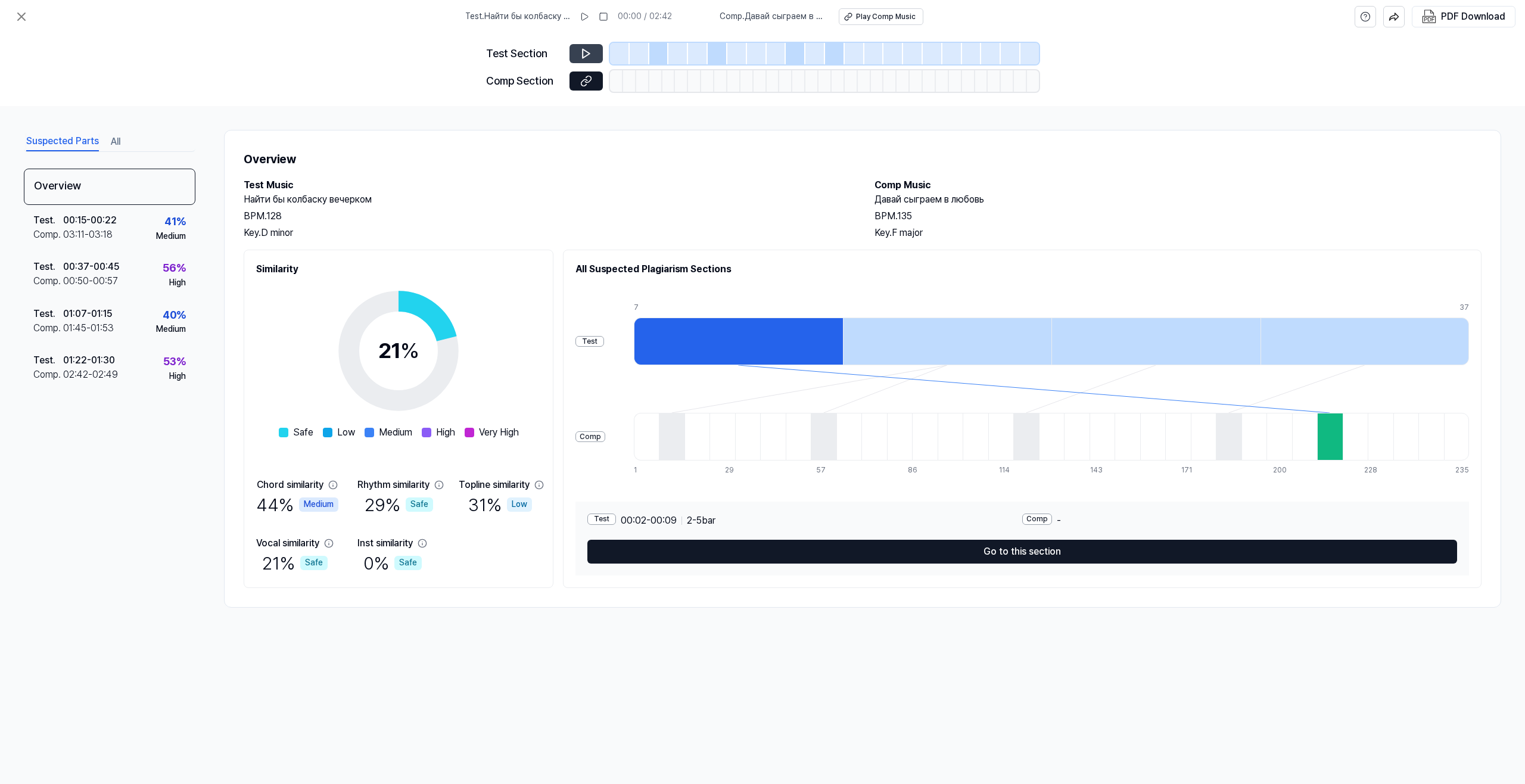
click at [585, 54] on icon at bounding box center [586, 54] width 12 height 12
click at [590, 82] on icon at bounding box center [586, 81] width 12 height 12
click at [22, 5] on button at bounding box center [21, 16] width 24 height 24
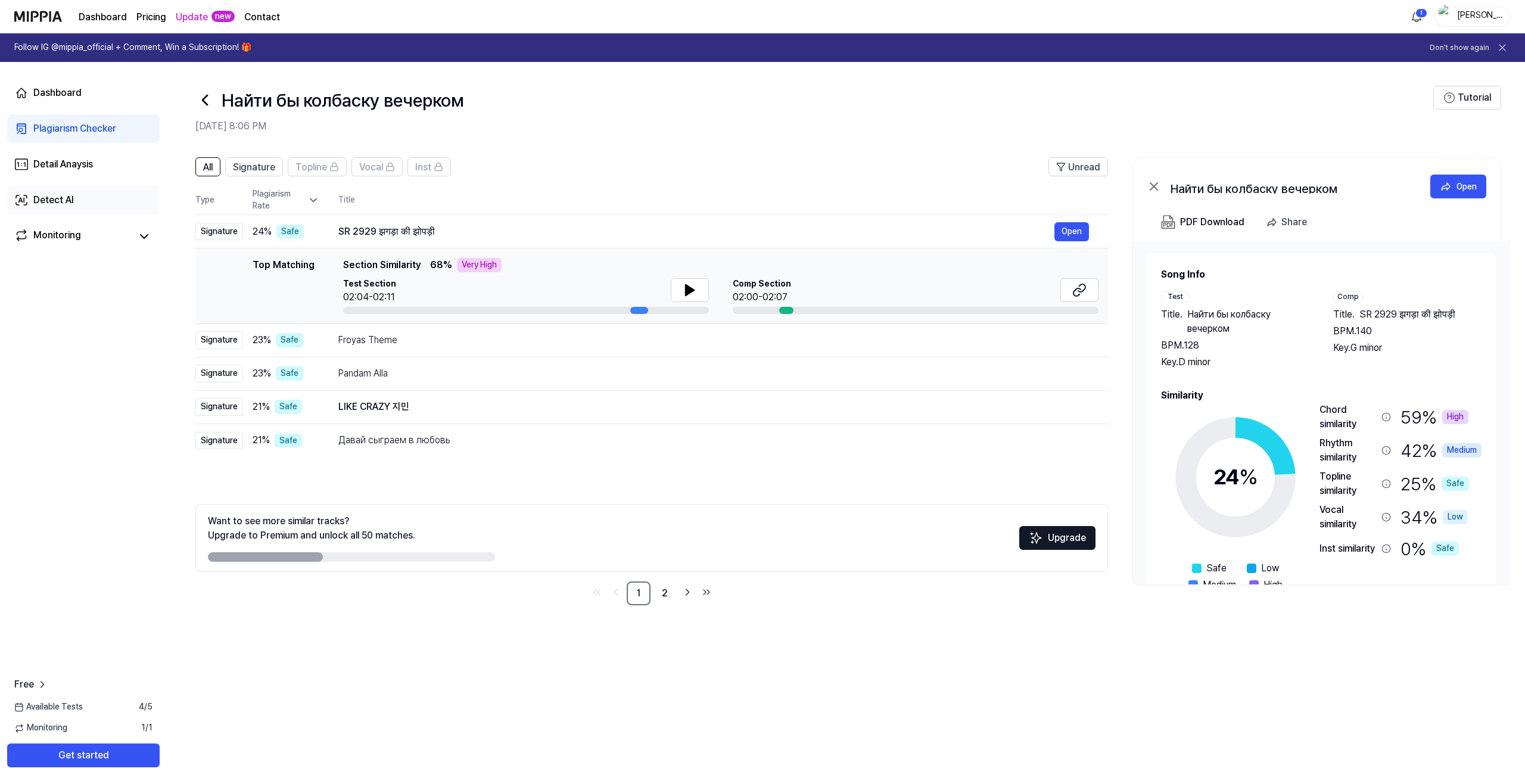
click at [65, 190] on link "Detect AI" at bounding box center [83, 200] width 153 height 29
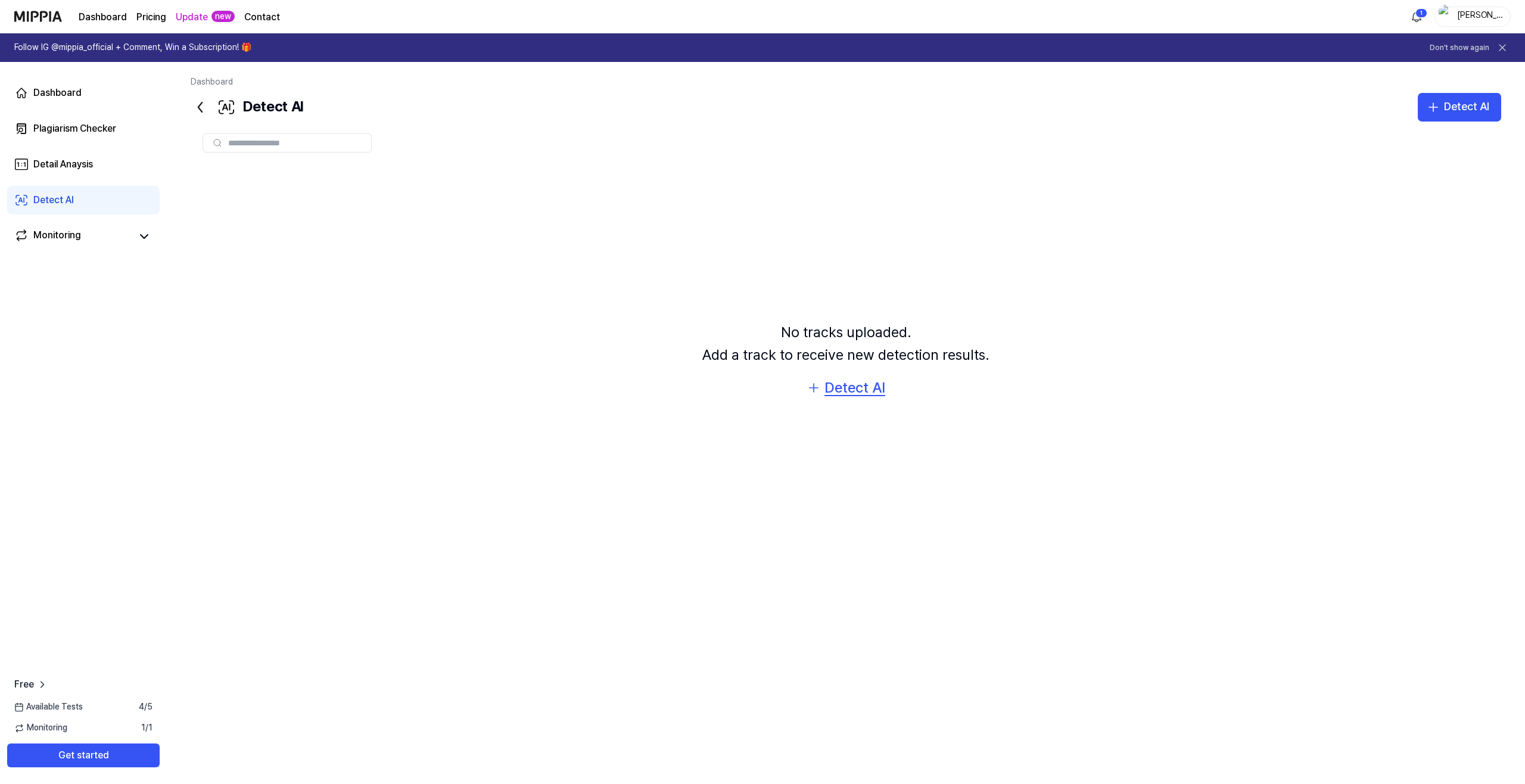
click at [817, 376] on button "Detect AI" at bounding box center [845, 387] width 78 height 22
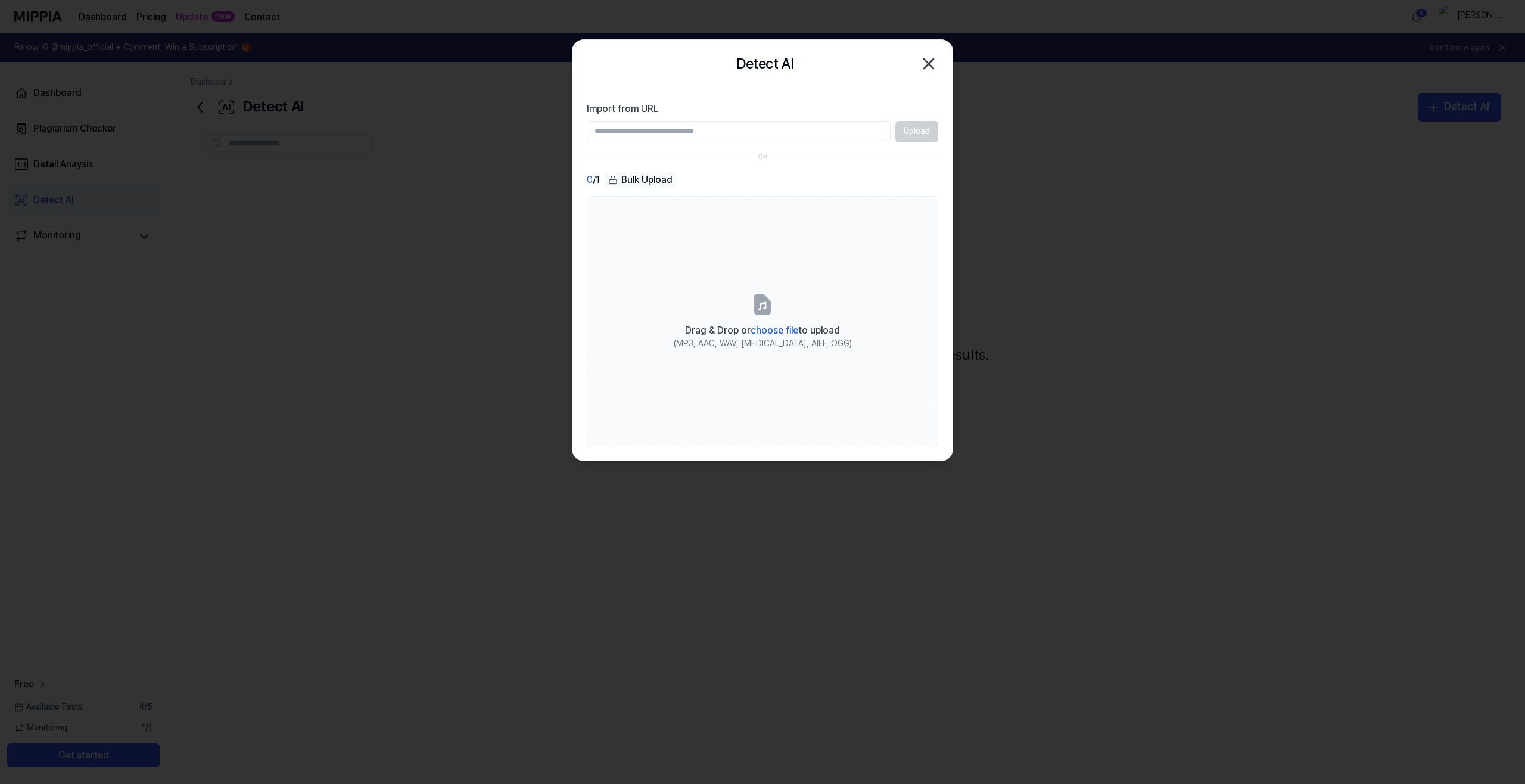
click at [1058, 175] on div at bounding box center [762, 392] width 1525 height 784
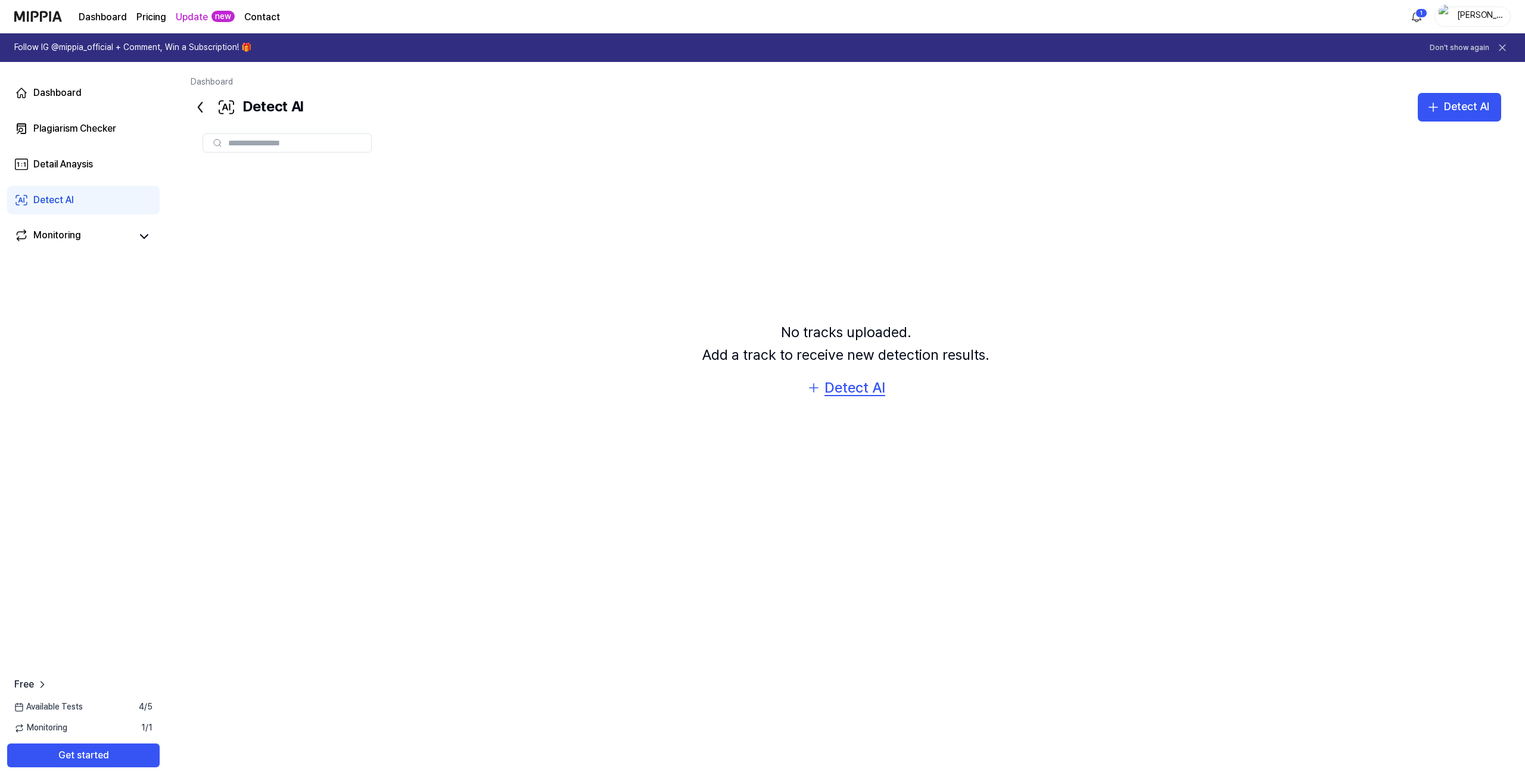
click at [856, 381] on div "Detect AI" at bounding box center [855, 387] width 61 height 22
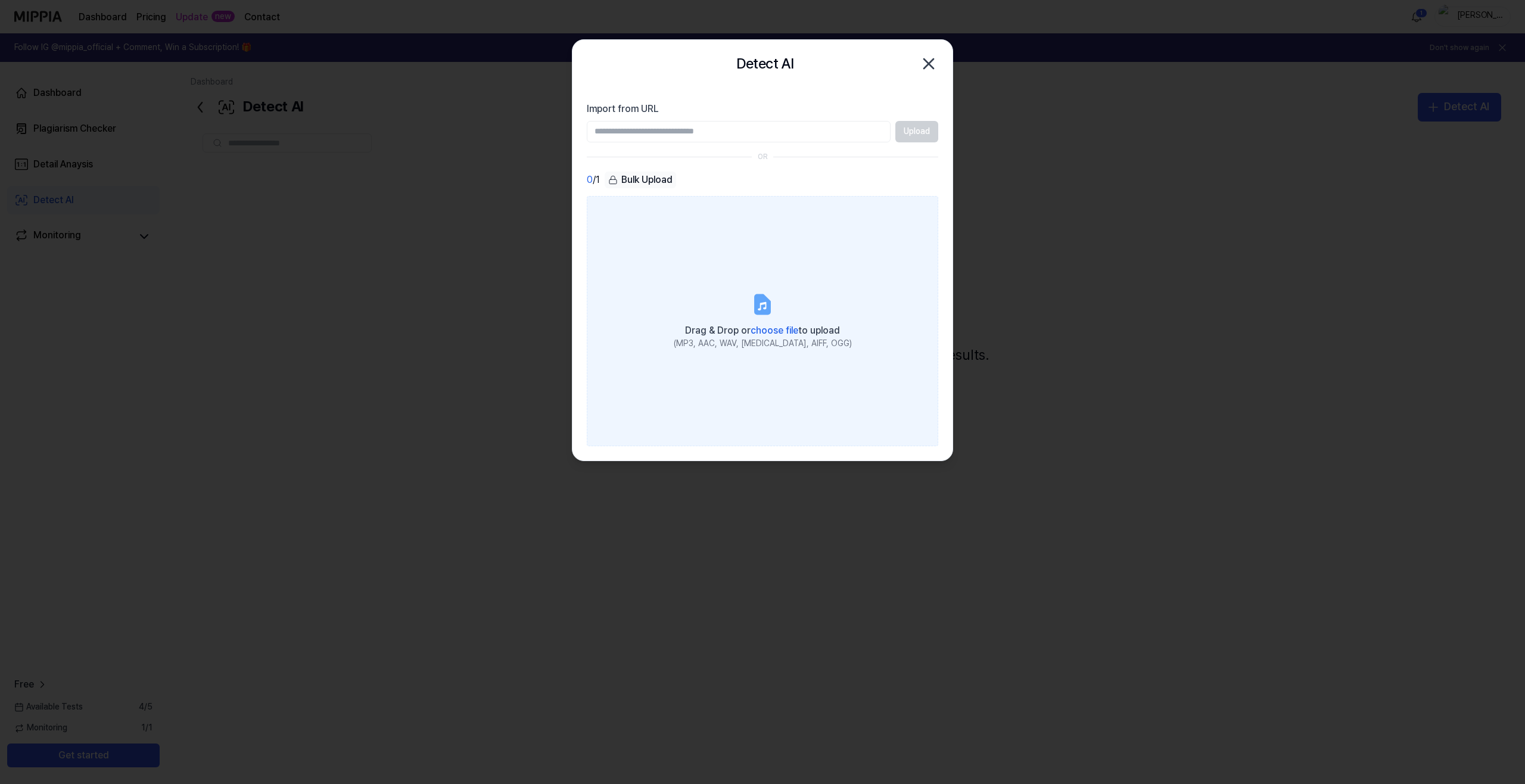
click at [779, 267] on label "Drag & Drop or choose file to upload (MP3, AAC, WAV, [MEDICAL_DATA], AIFF, OGG)" at bounding box center [762, 321] width 351 height 250
click at [0, 0] on input "Drag & Drop or choose file to upload (MP3, AAC, WAV, [MEDICAL_DATA], AIFF, OGG)" at bounding box center [0, 0] width 0 height 0
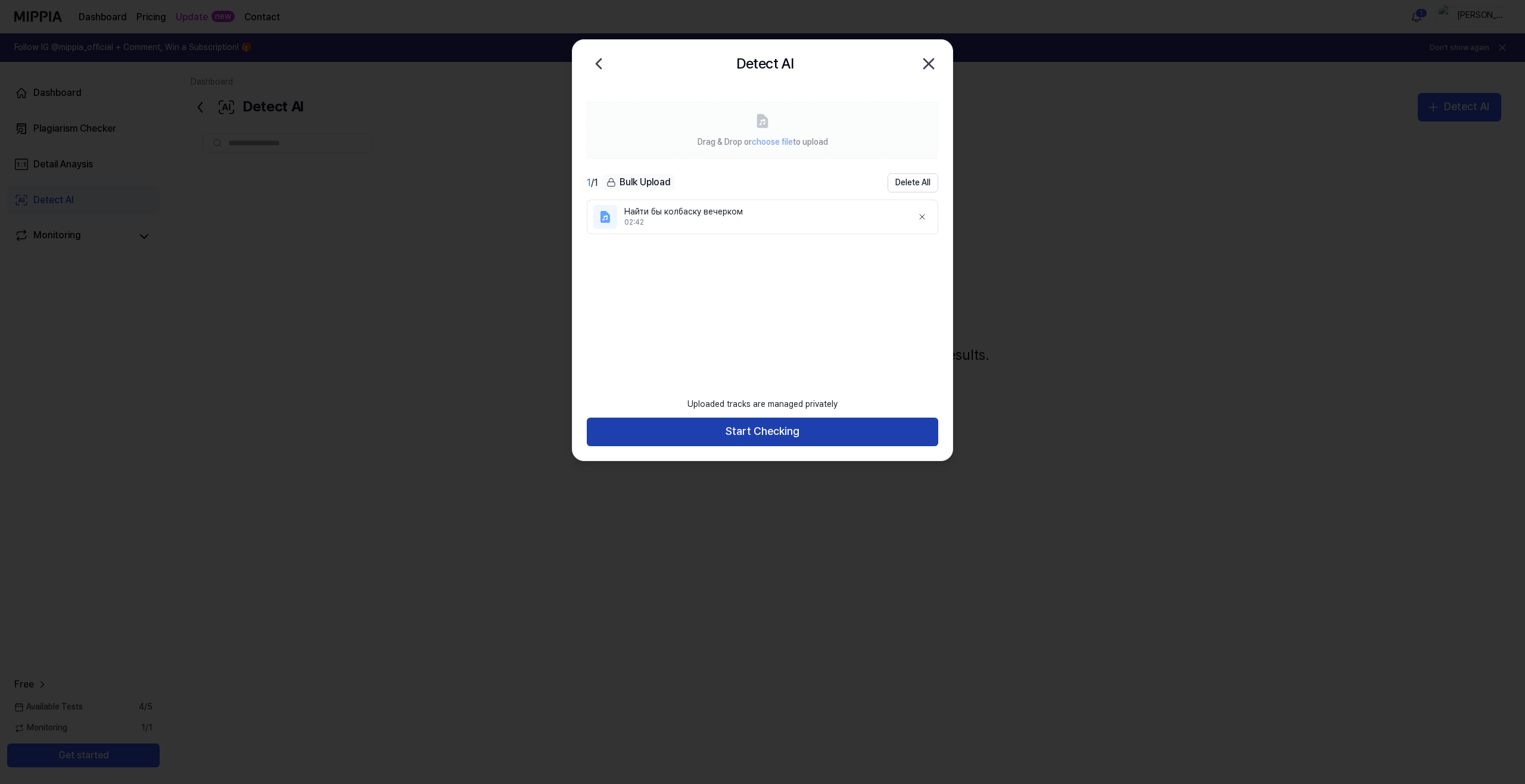
click at [754, 439] on button "Start Checking" at bounding box center [762, 431] width 351 height 29
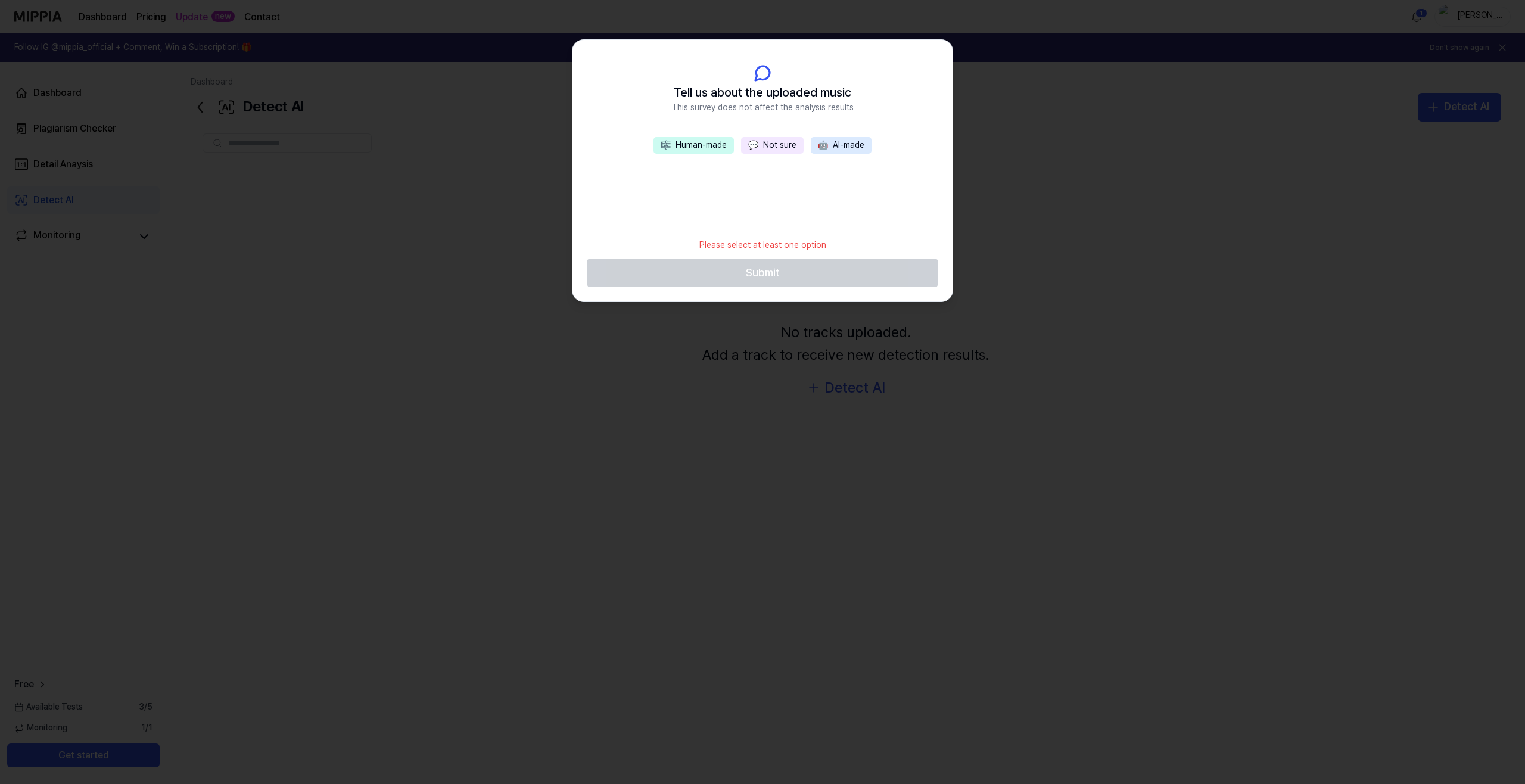
click at [784, 148] on button "💬 Not sure" at bounding box center [773, 145] width 63 height 16
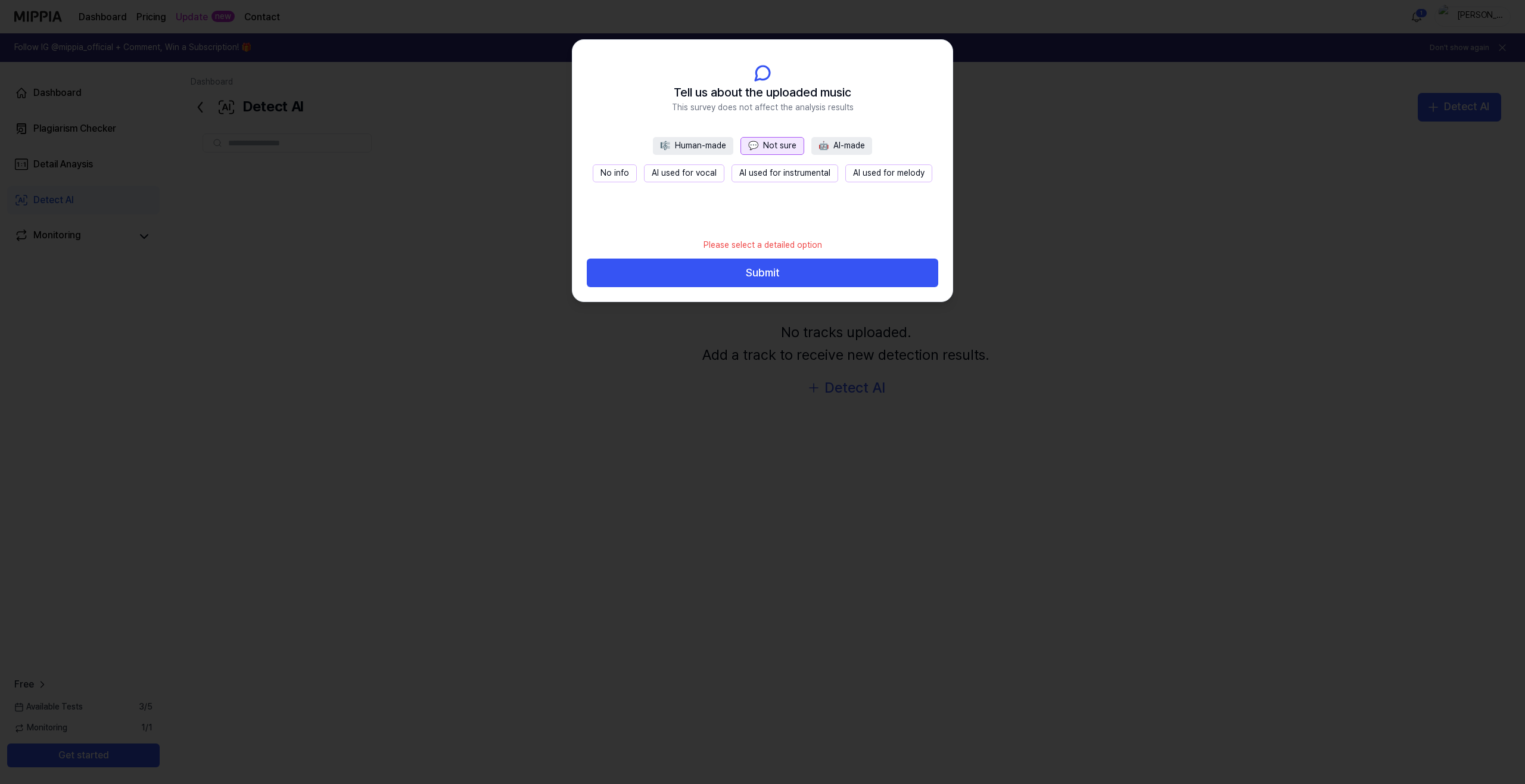
click at [715, 149] on button "🎼 Human-made" at bounding box center [694, 146] width 81 height 18
